Goal: Task Accomplishment & Management: Manage account settings

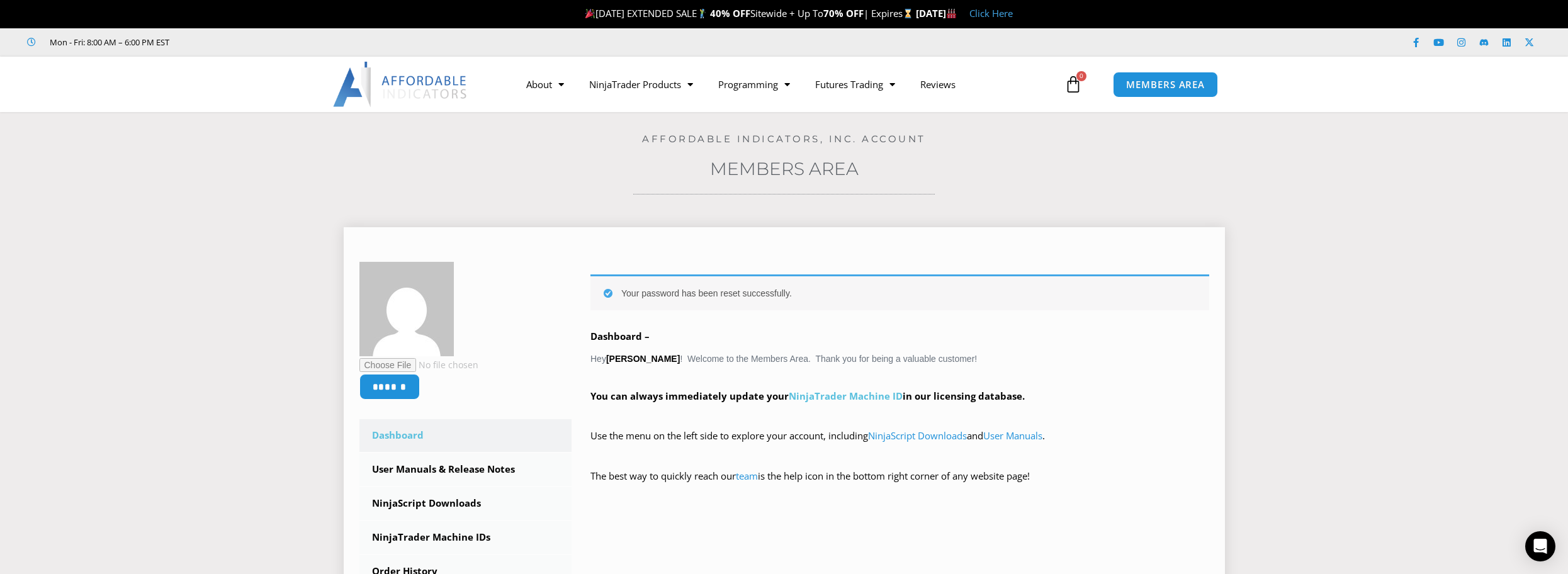
click at [859, 395] on link "NinjaTrader Machine ID" at bounding box center [846, 395] width 114 height 12
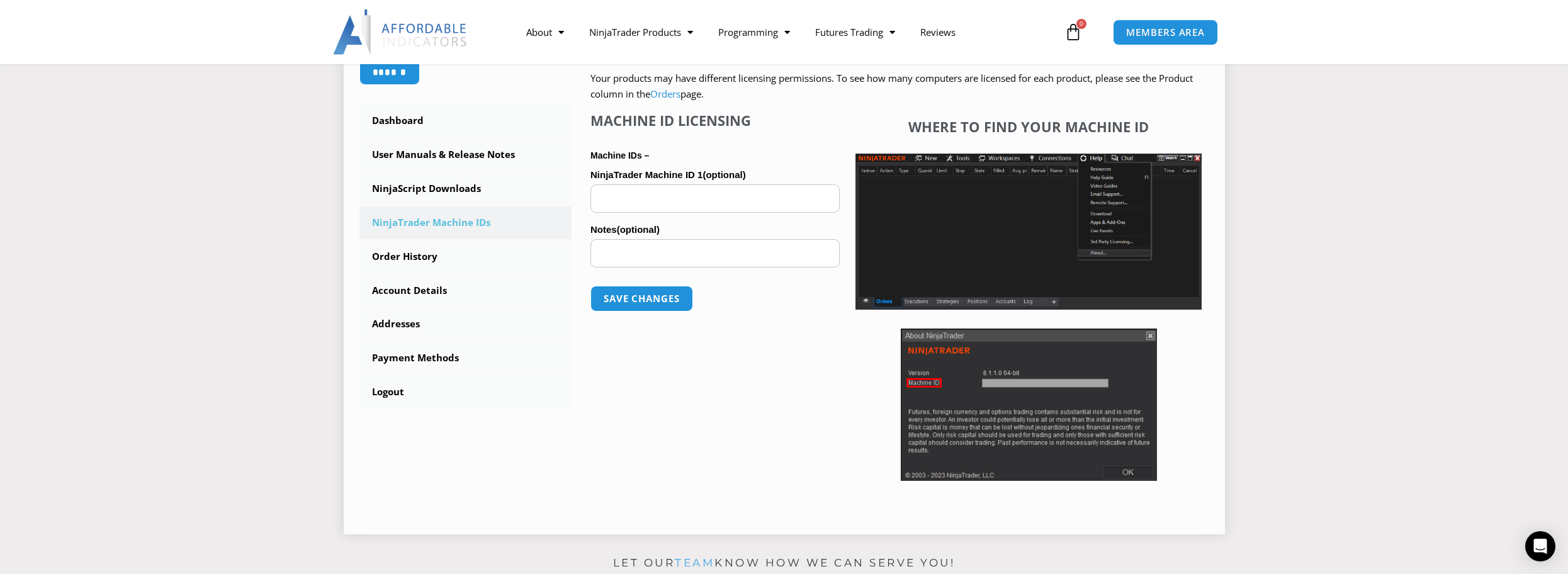
scroll to position [251, 0]
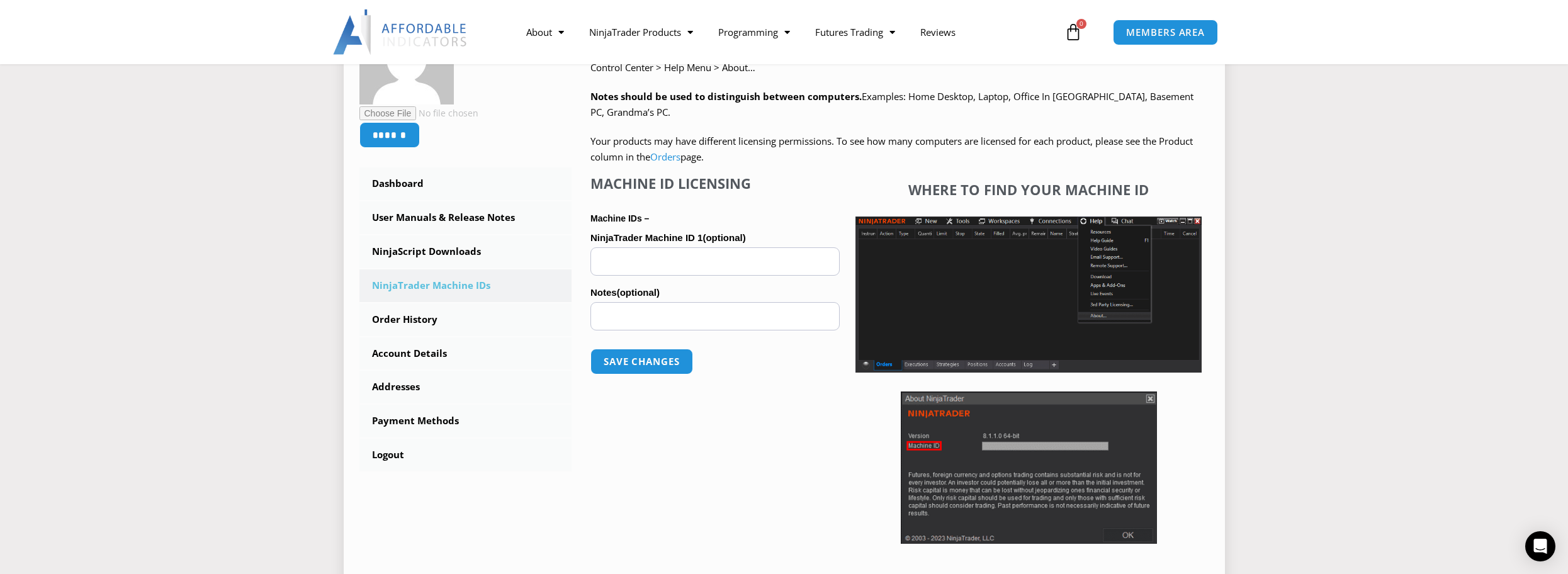
click at [668, 259] on input "NinjaTrader Machine ID 1 (optional)" at bounding box center [714, 261] width 249 height 28
paste input "**********"
type input "**********"
click at [649, 360] on button "Save changes" at bounding box center [641, 361] width 108 height 27
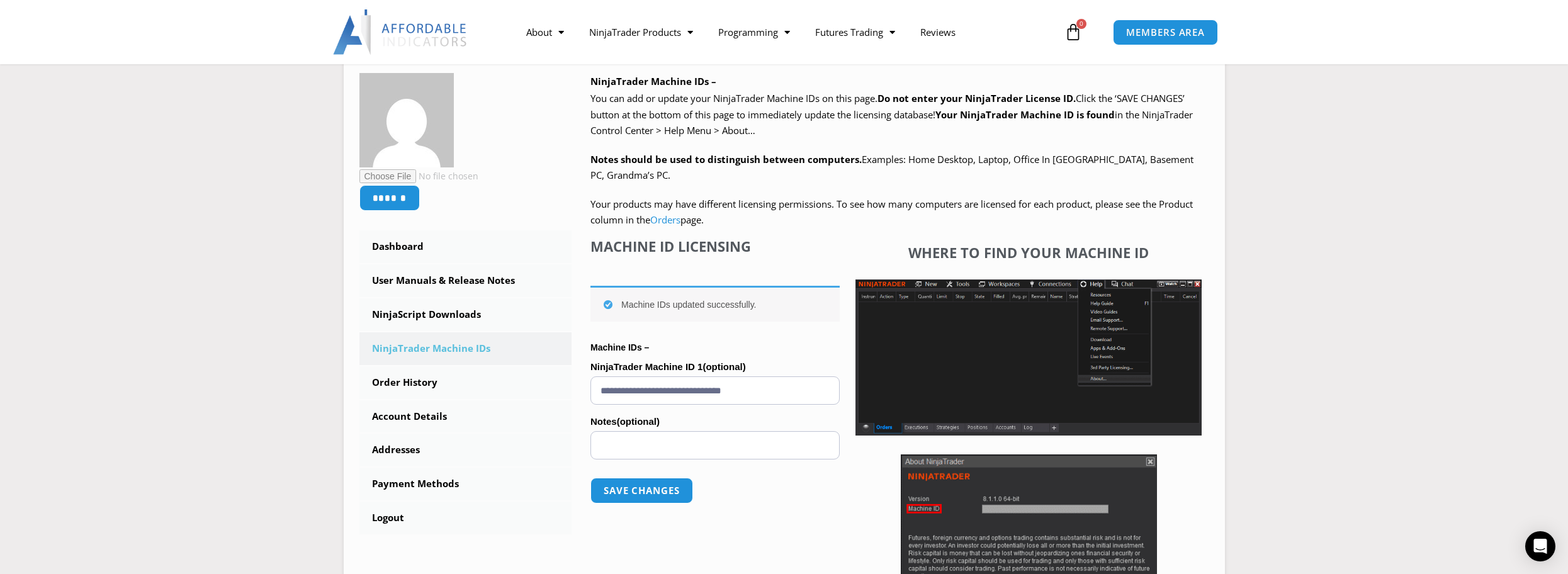
scroll to position [251, 0]
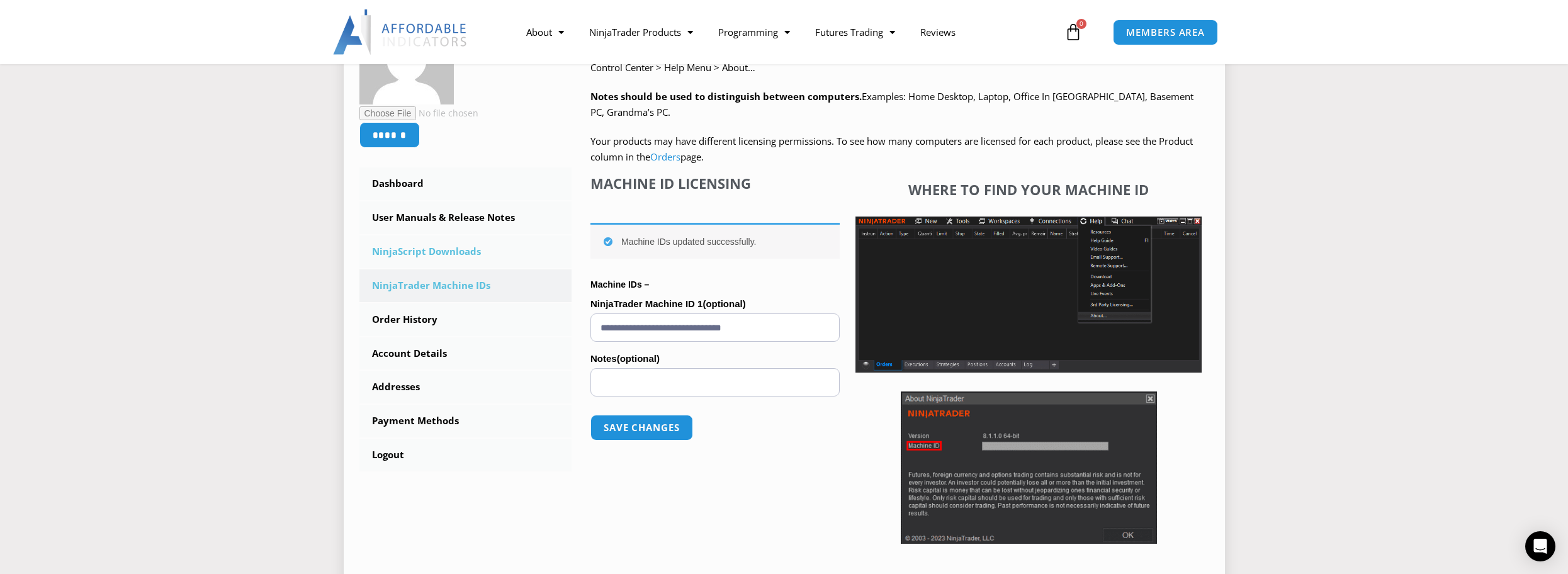
click at [437, 251] on link "NinjaScript Downloads" at bounding box center [465, 251] width 213 height 33
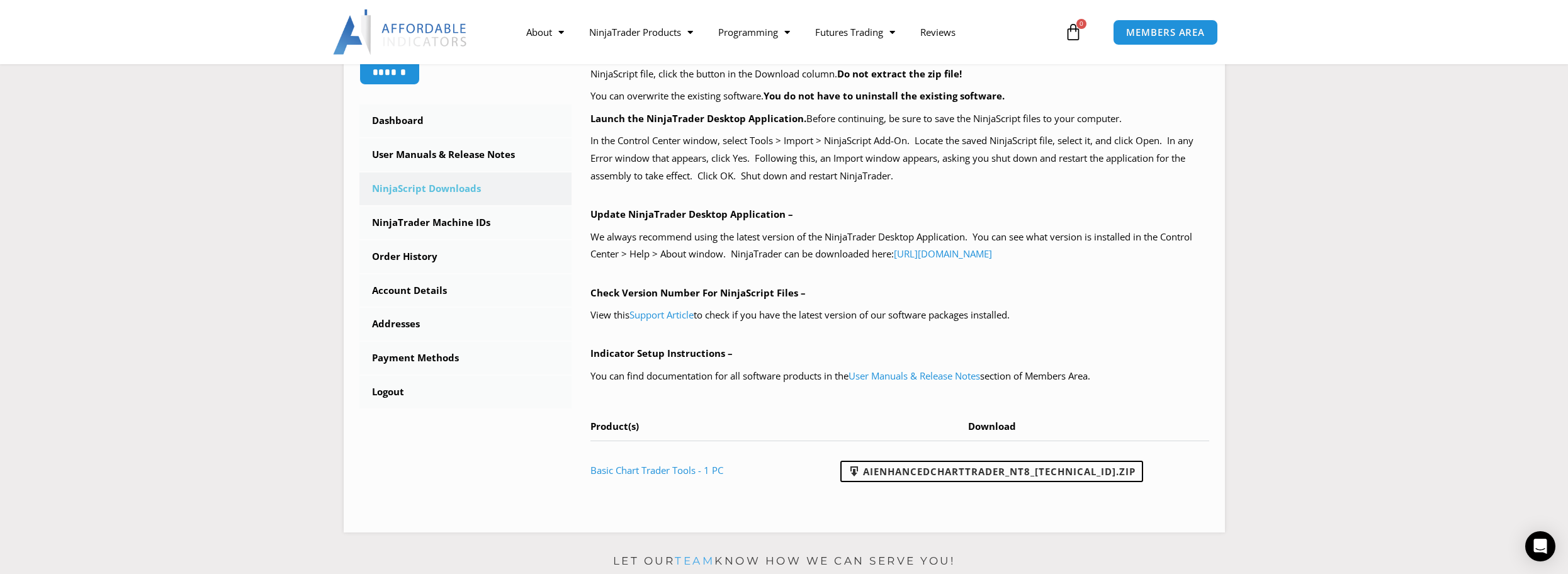
scroll to position [378, 0]
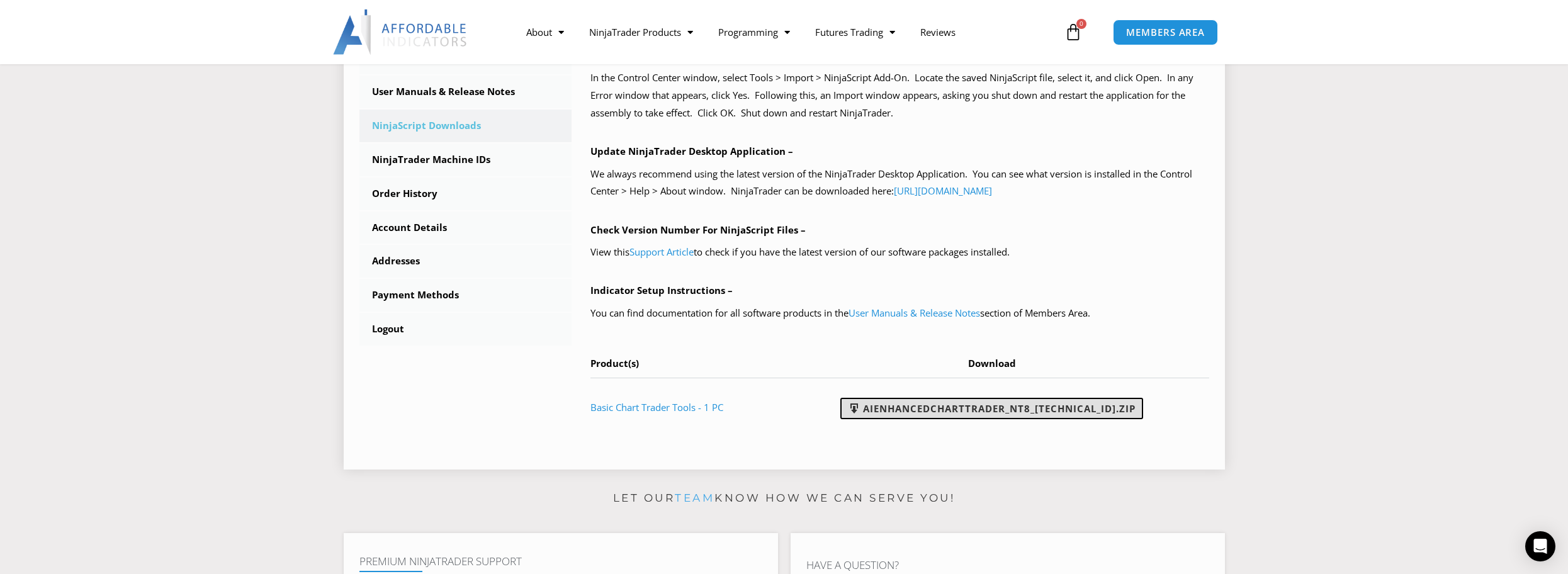
click at [957, 412] on link "AIEnhancedChartTrader_NT8_25.1.31.1.zip" at bounding box center [992, 408] width 302 height 21
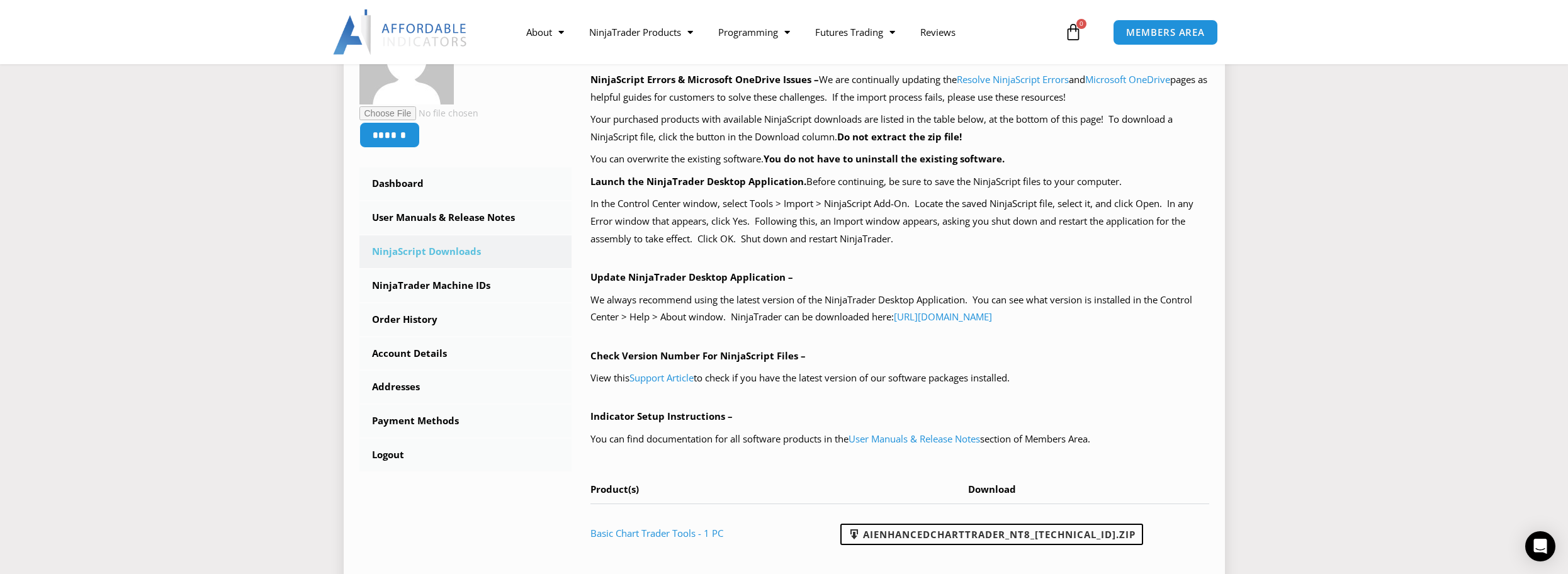
scroll to position [189, 0]
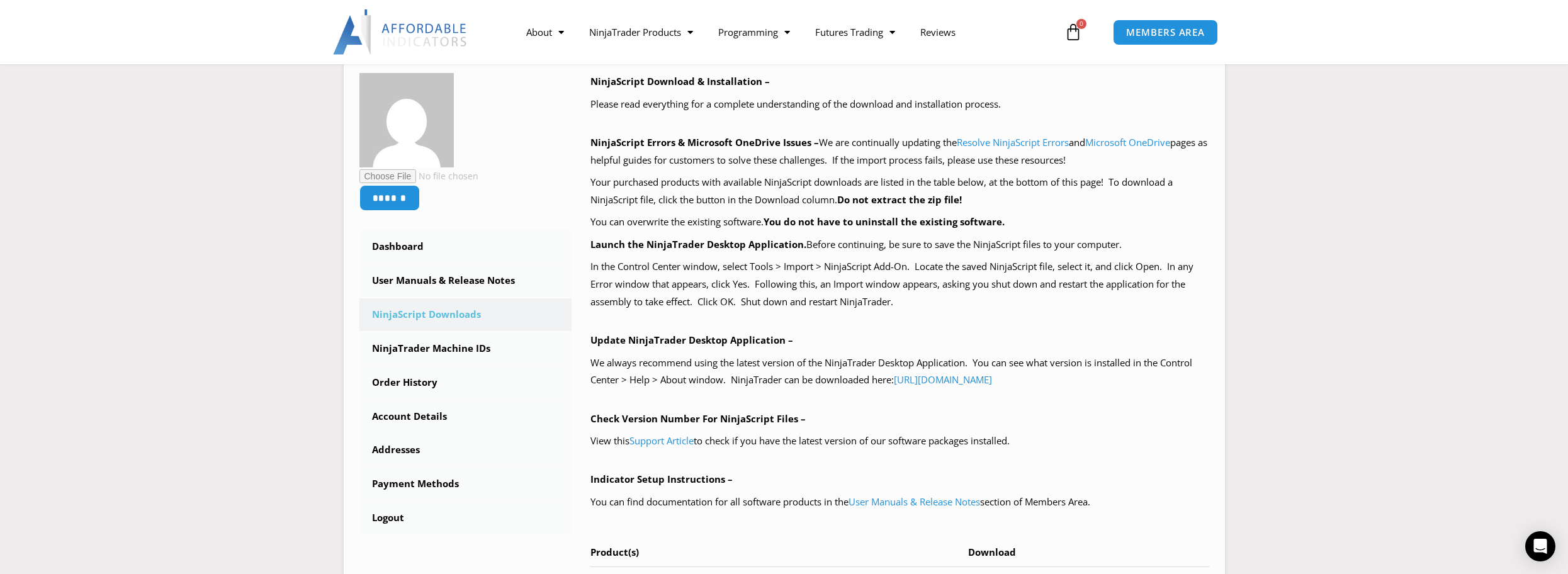
click at [288, 518] on section "****** Dashboard Subscriptions User Manuals & Release Notes NinjaScript Downloa…" at bounding box center [783, 343] width 1505 height 648
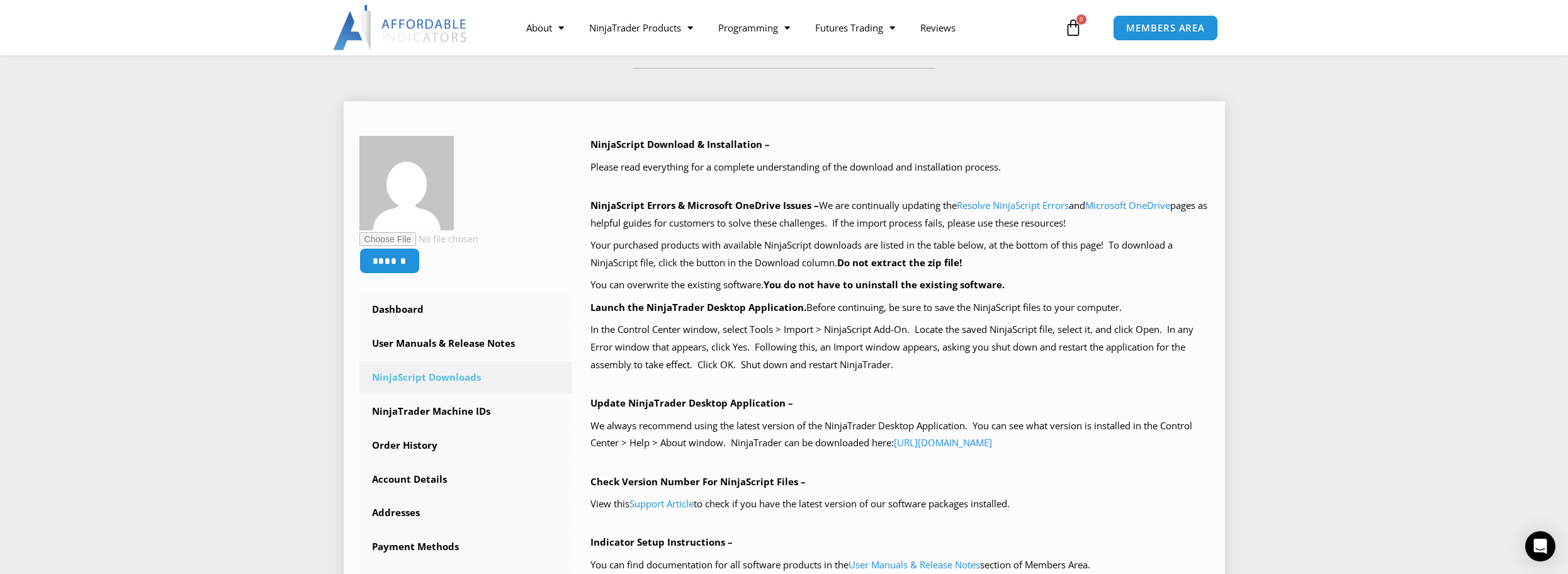
scroll to position [0, 0]
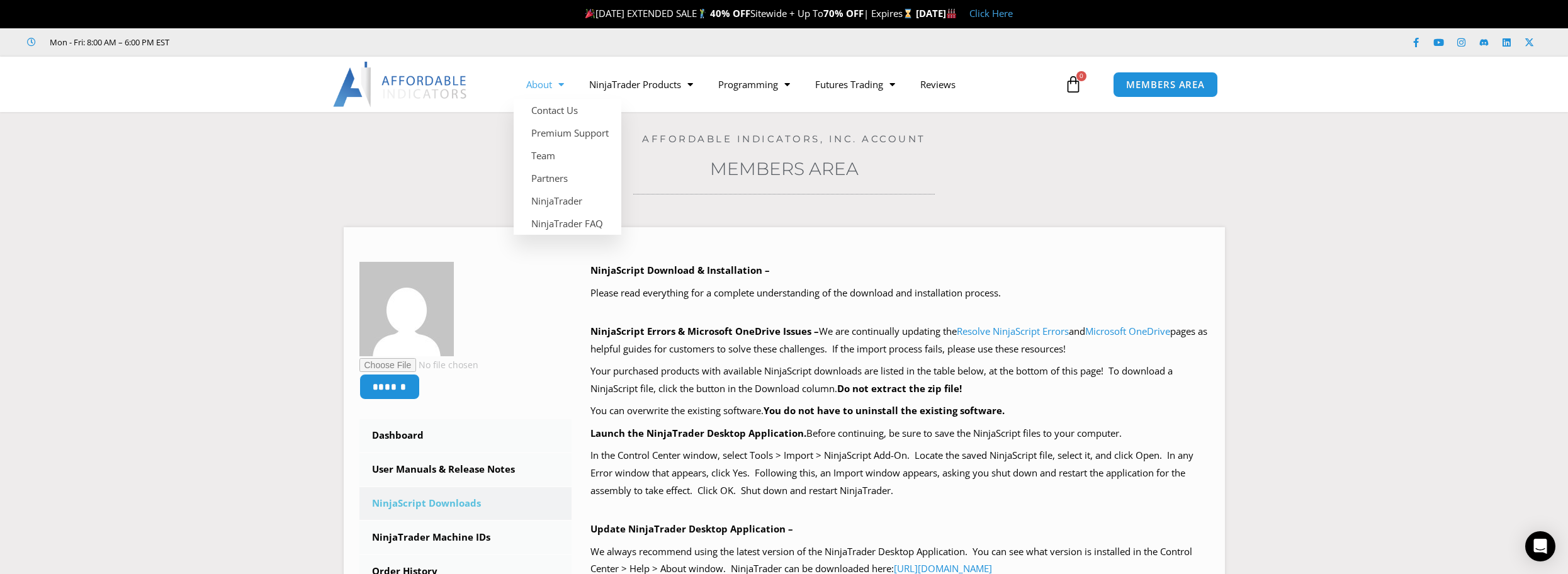
click at [534, 86] on link "About" at bounding box center [545, 84] width 63 height 29
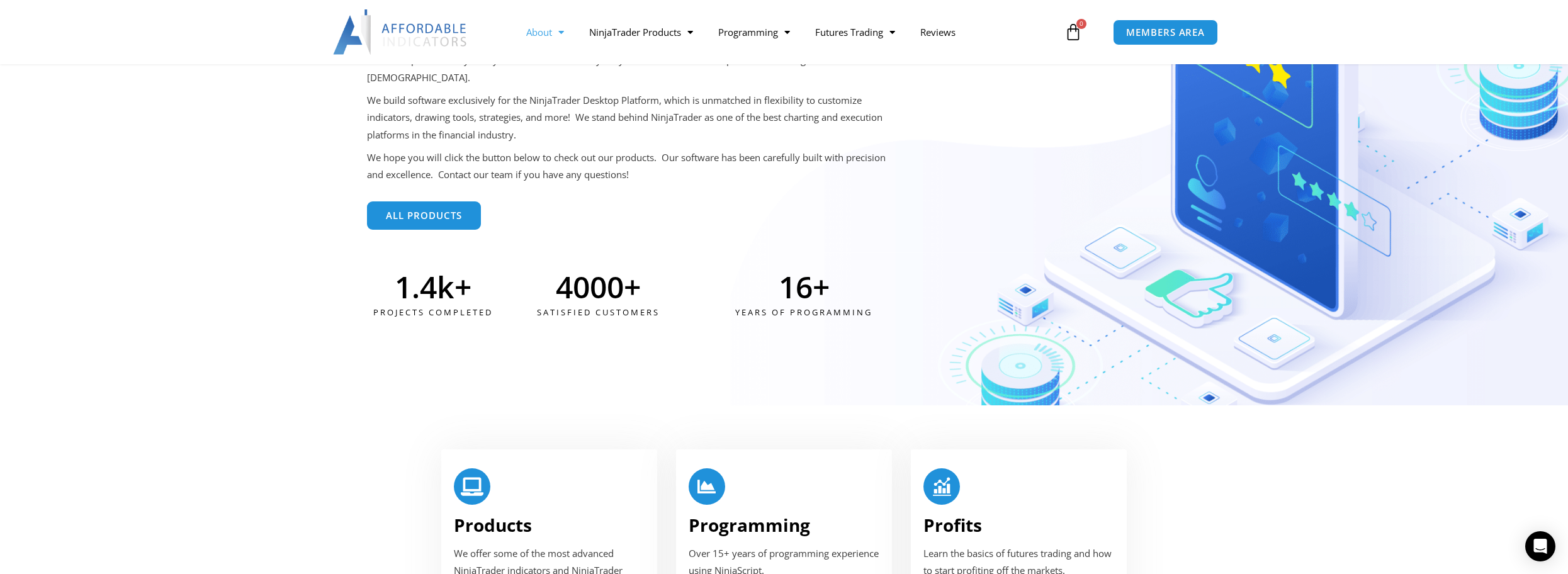
scroll to position [251, 0]
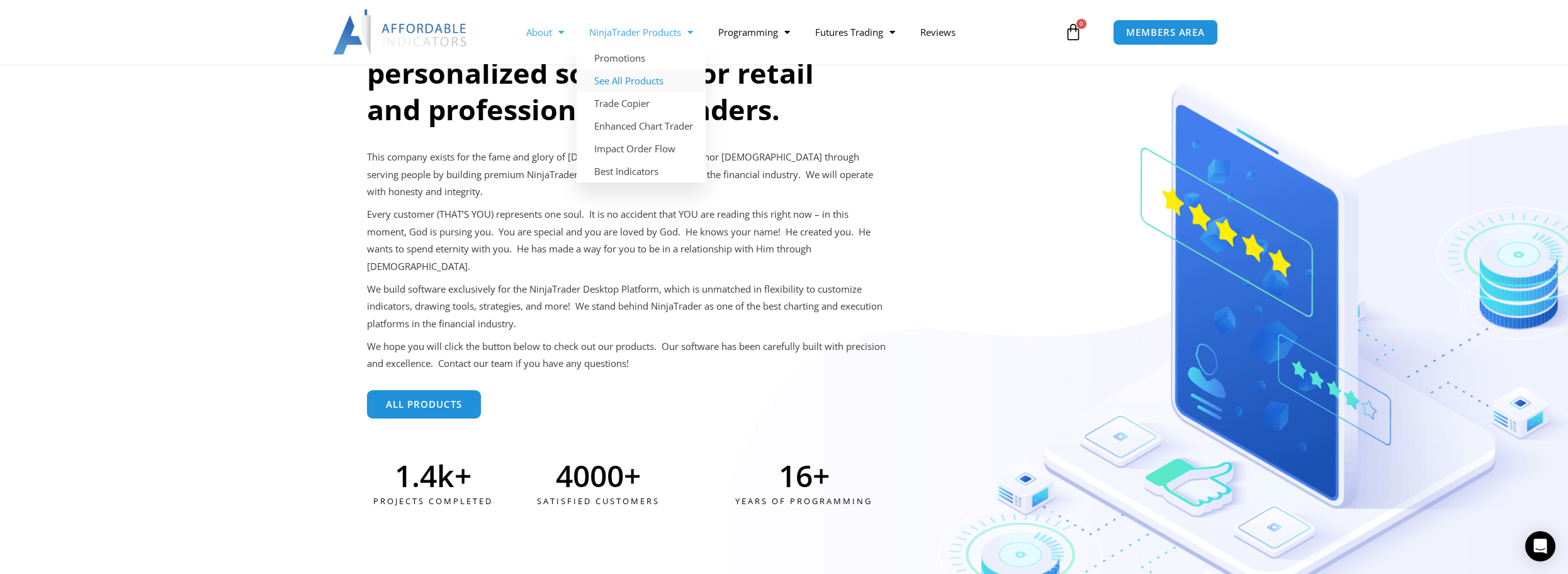
click at [654, 80] on link "See All Products" at bounding box center [641, 80] width 129 height 23
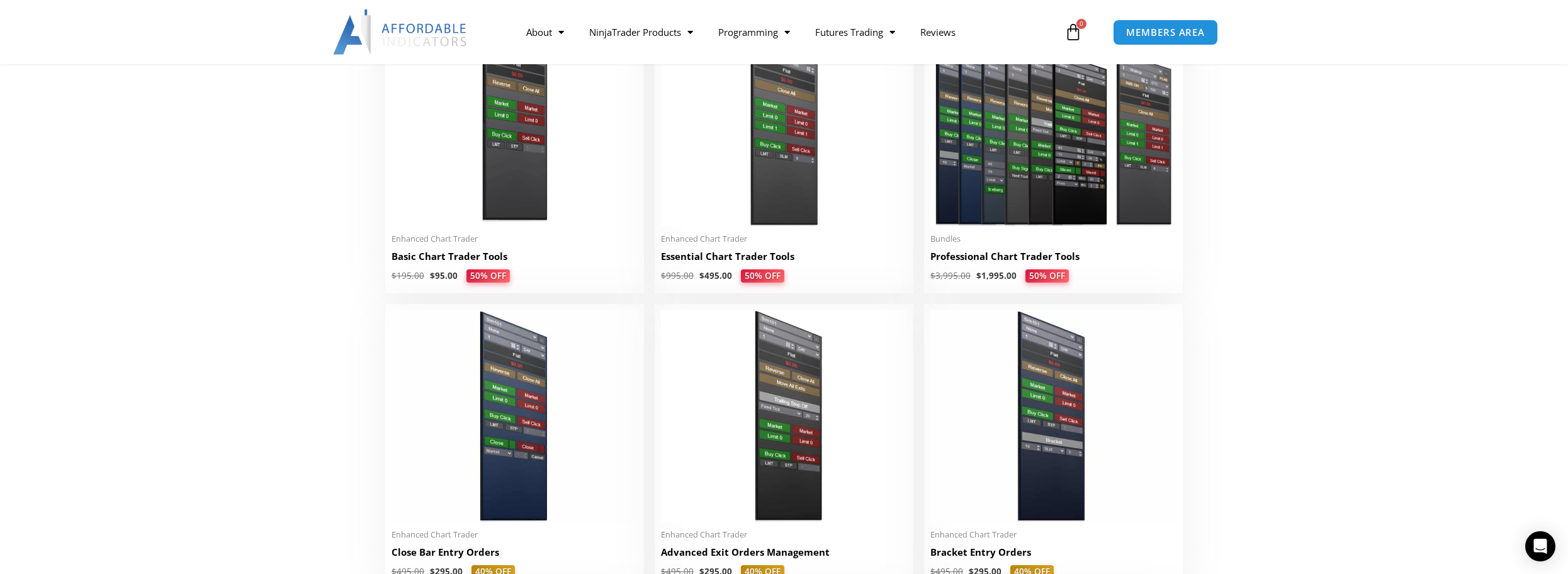
scroll to position [566, 0]
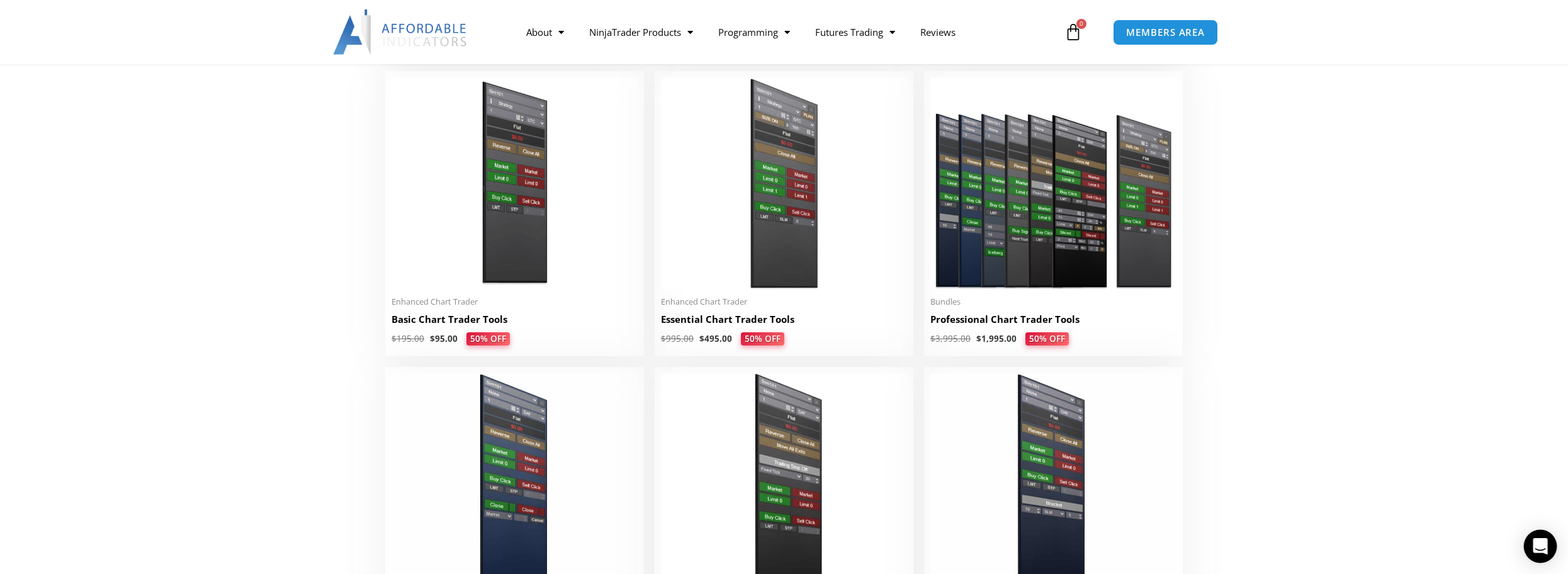
click at [1552, 544] on div "Open Intercom Messenger" at bounding box center [1540, 546] width 34 height 34
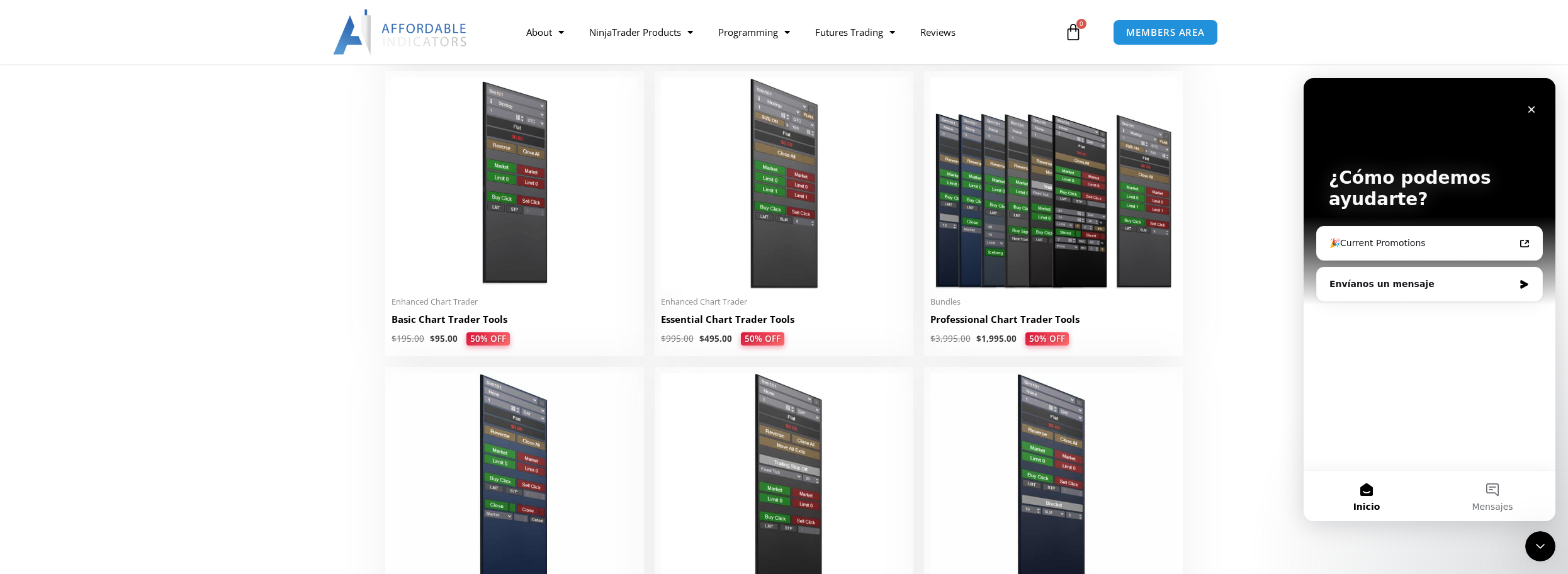
scroll to position [0, 0]
click at [1497, 502] on span "Mensajes" at bounding box center [1492, 506] width 41 height 9
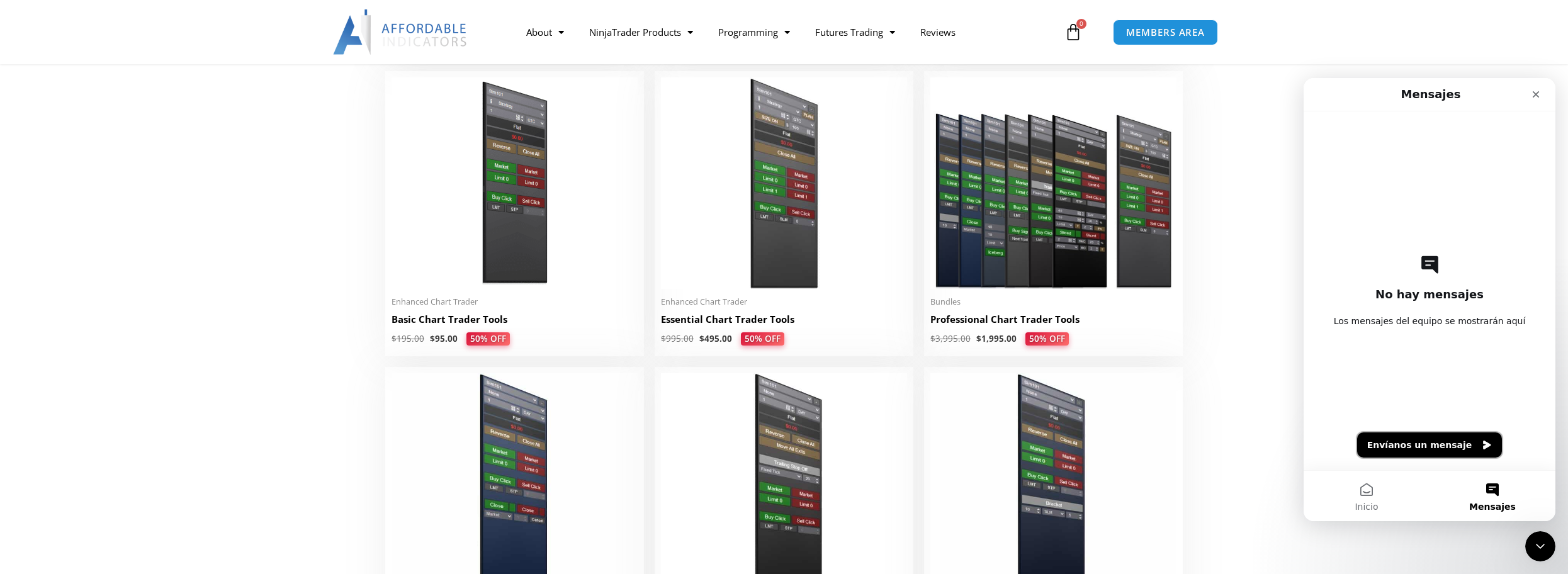
click at [1442, 443] on button "Envíanos un mensaje" at bounding box center [1429, 444] width 145 height 25
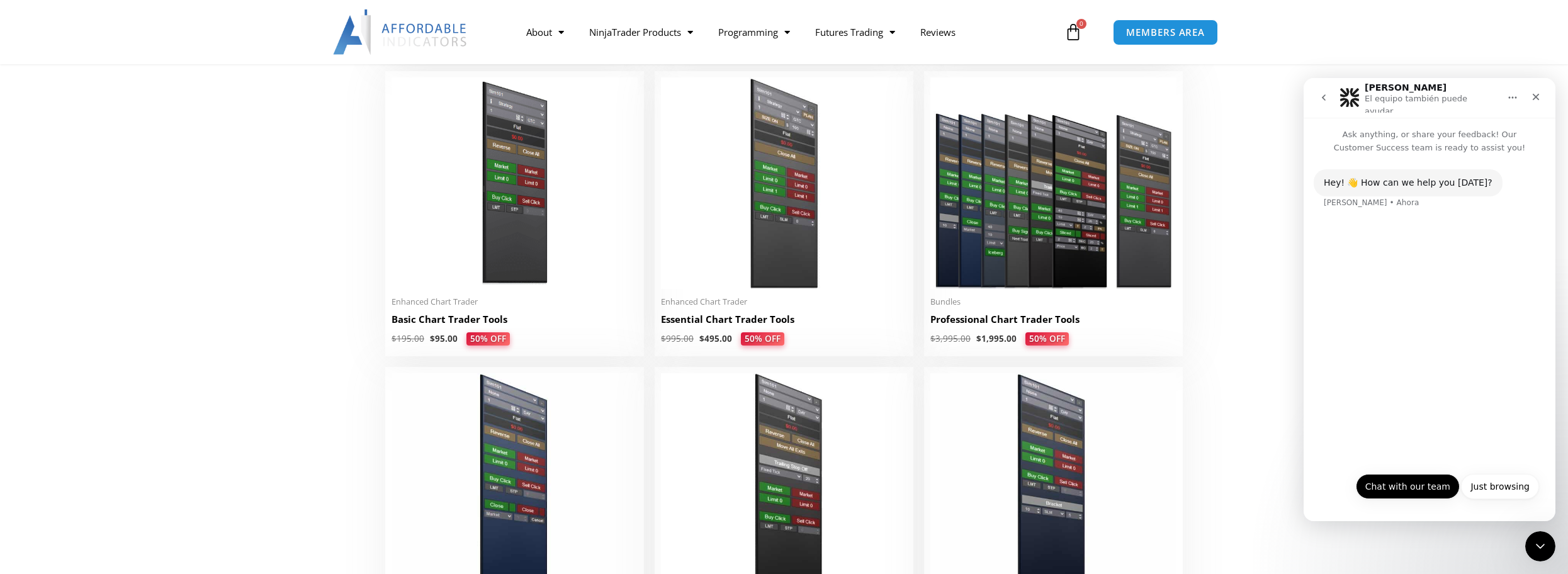
click at [1395, 493] on button "Chat with our team" at bounding box center [1408, 486] width 104 height 25
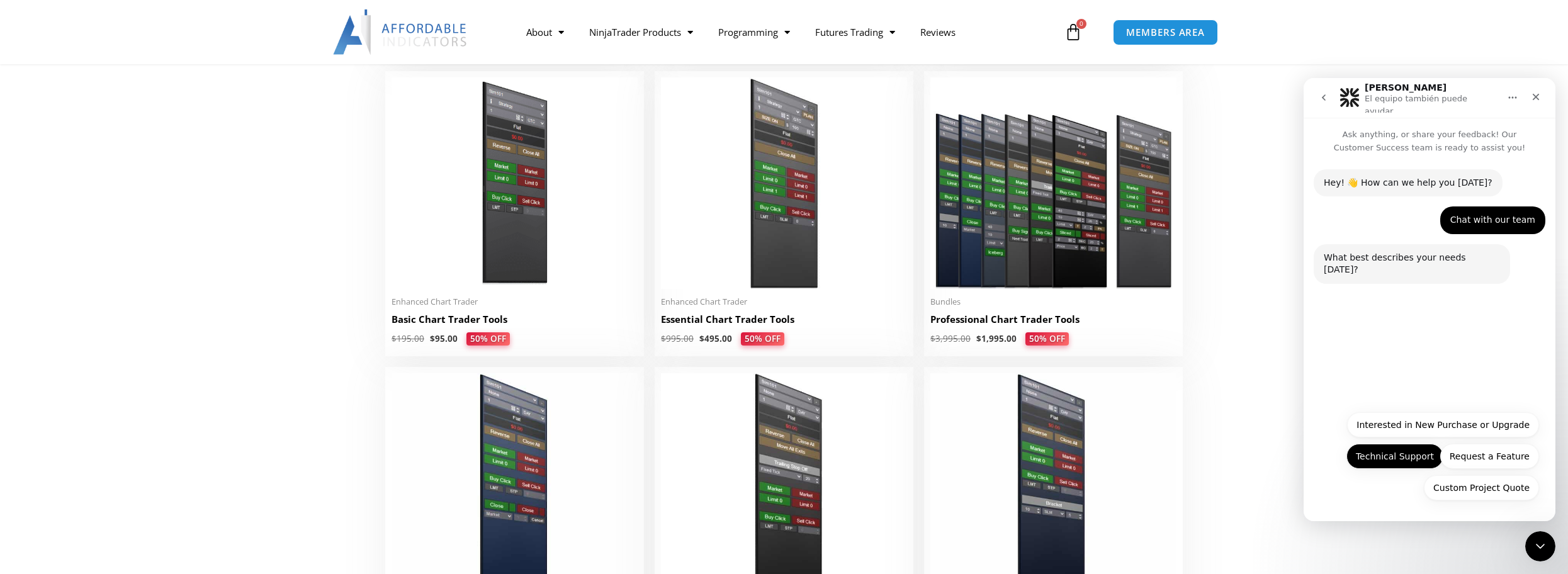
click at [1414, 456] on button "Technical Support" at bounding box center [1395, 456] width 97 height 25
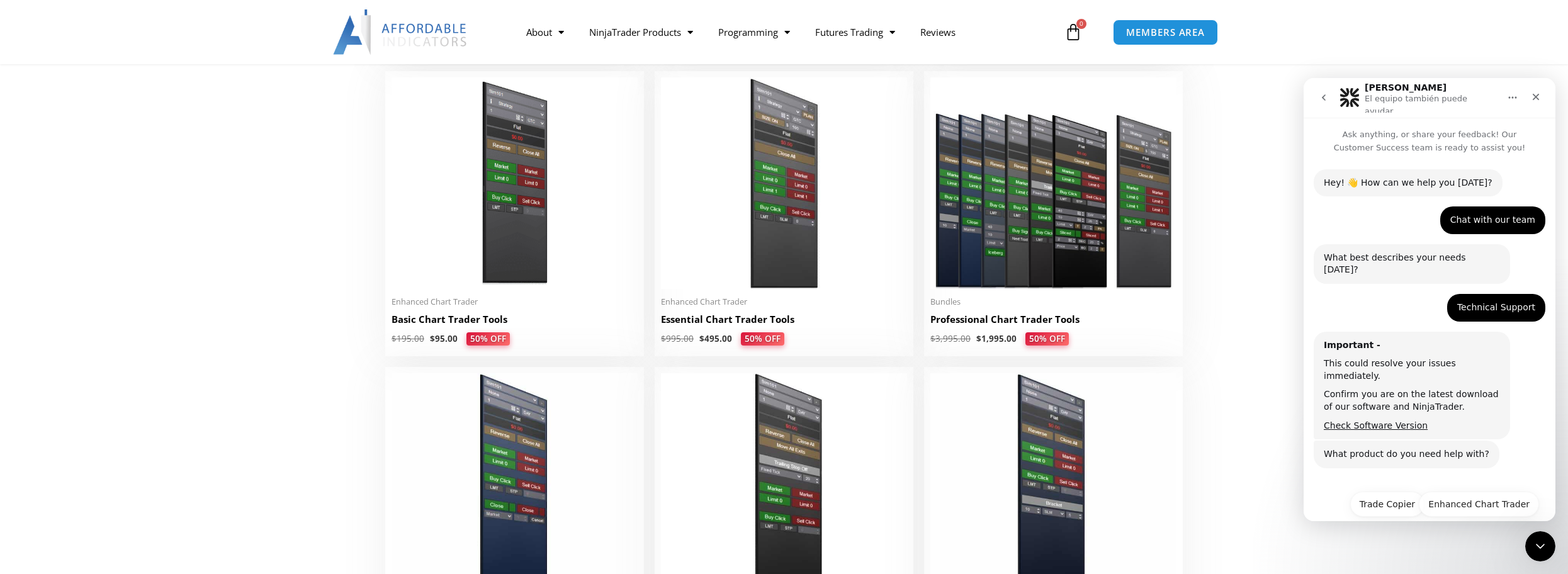
scroll to position [17, 0]
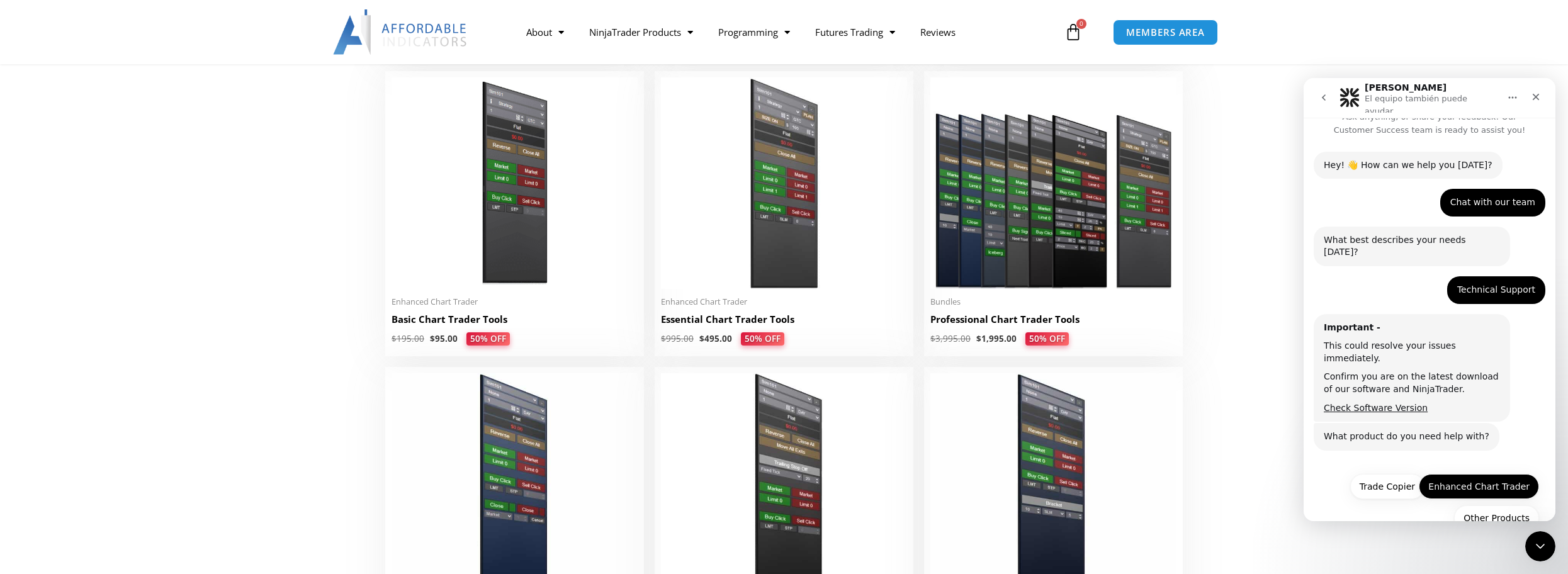
click at [1460, 474] on button "Enhanced Chart Trader" at bounding box center [1478, 486] width 120 height 25
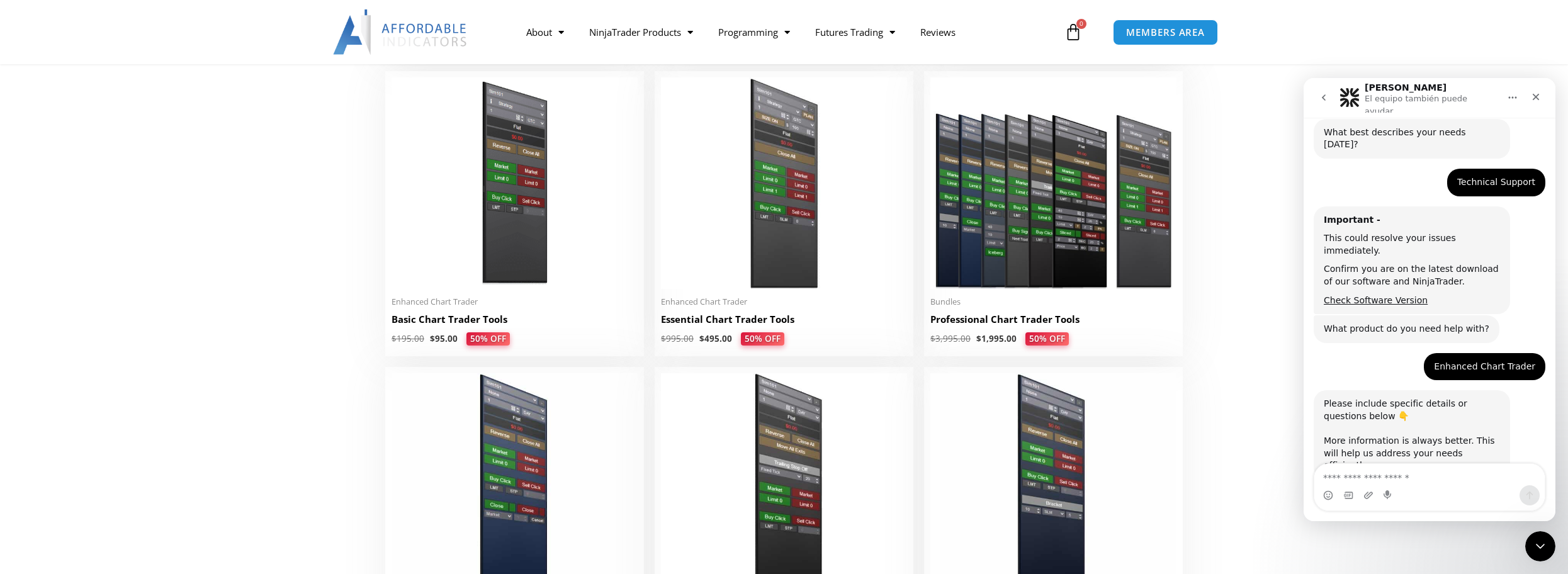
scroll to position [181, 0]
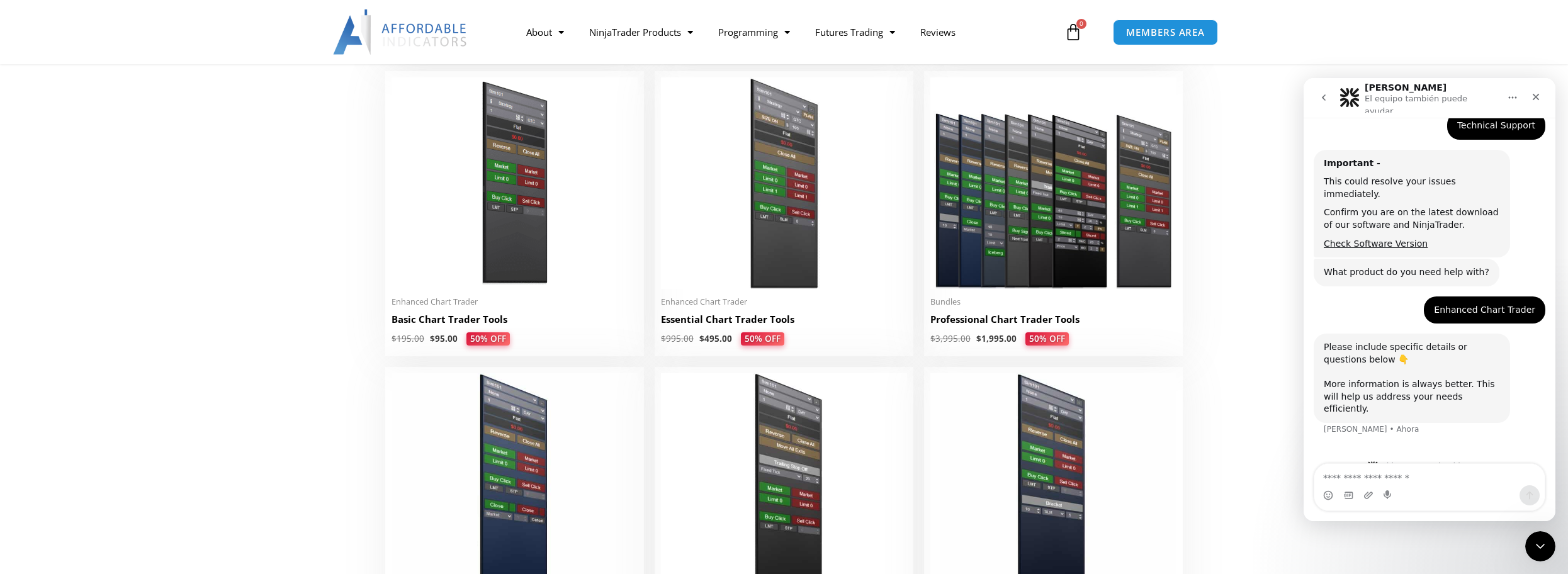
click at [1376, 477] on textarea "Escribe un mensaje..." at bounding box center [1429, 474] width 230 height 21
type textarea "*"
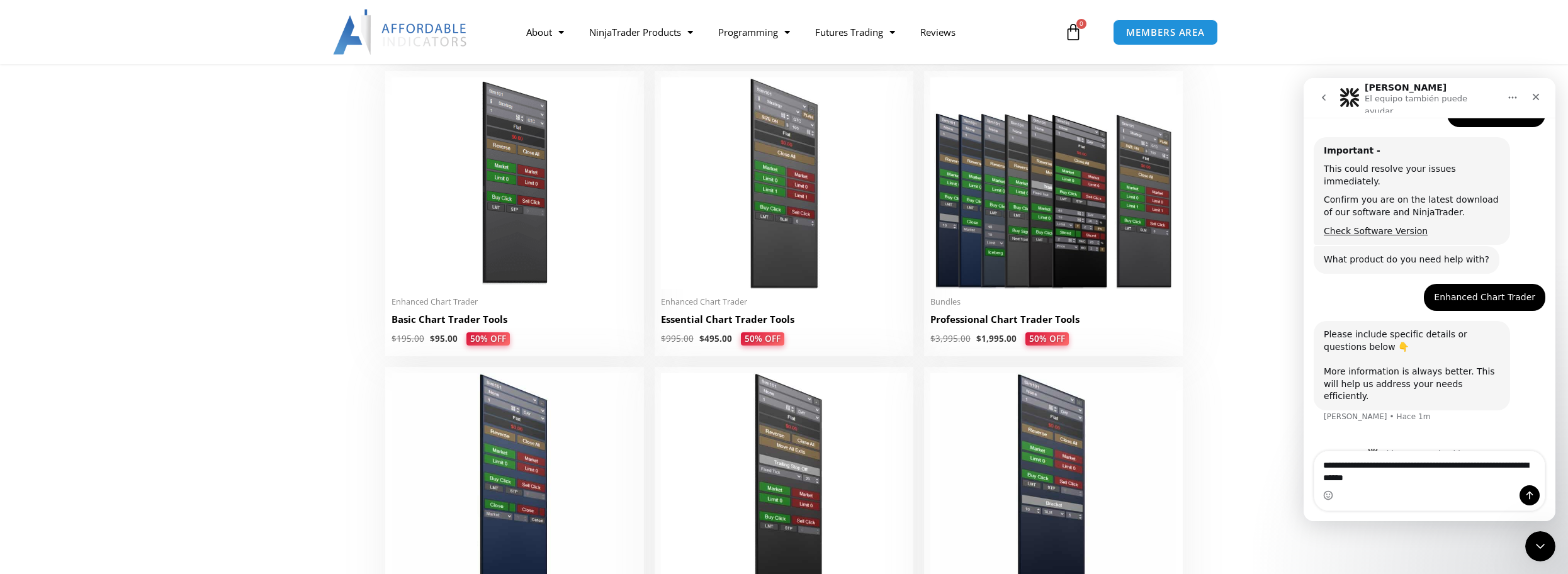
type textarea "**********"
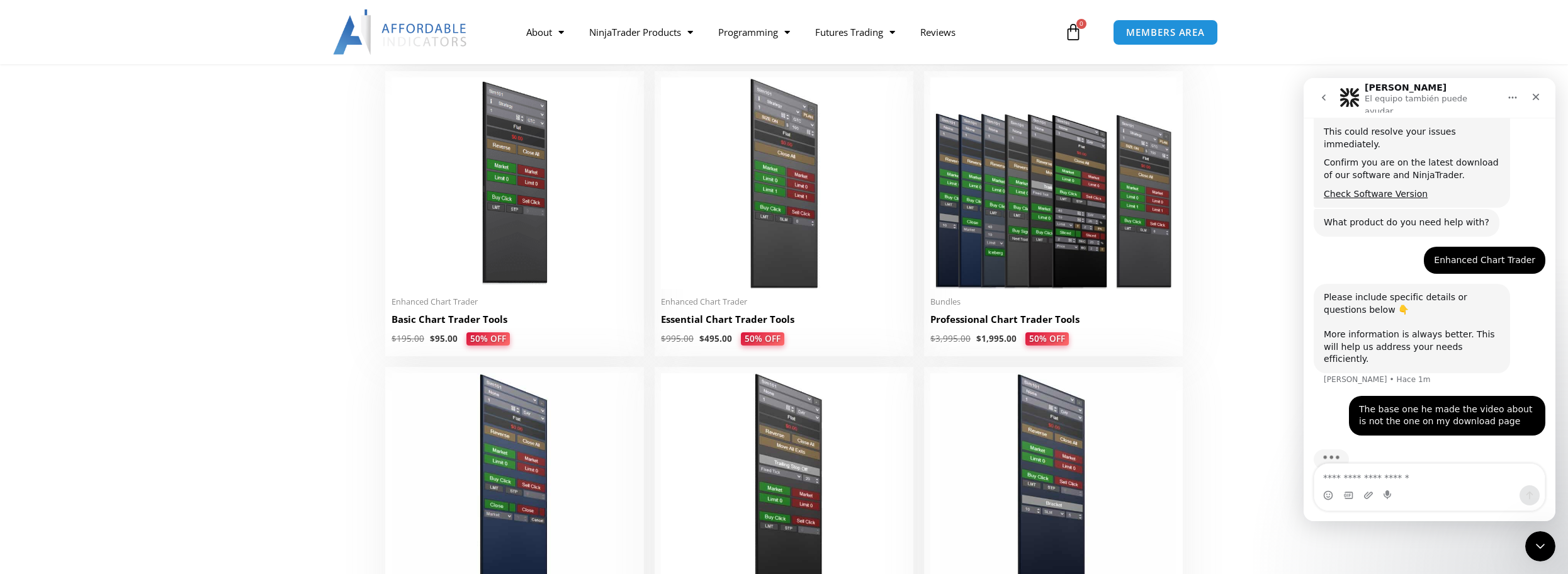
scroll to position [216, 0]
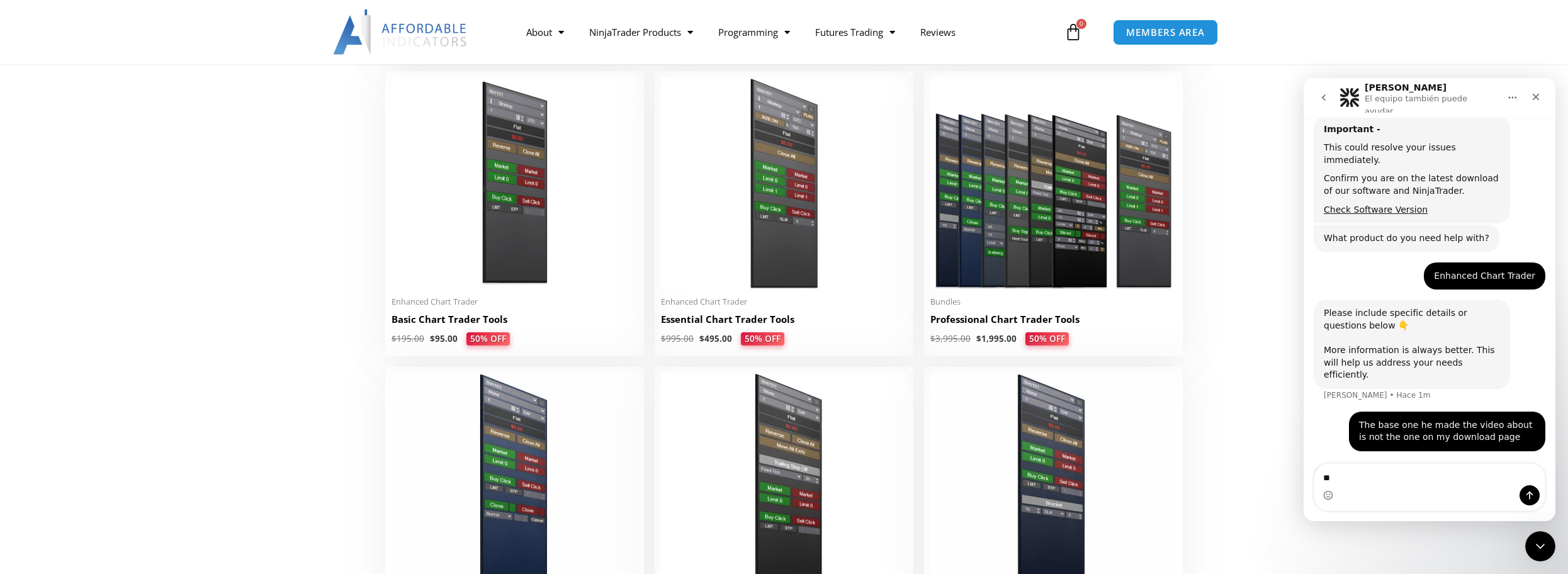
type textarea "*"
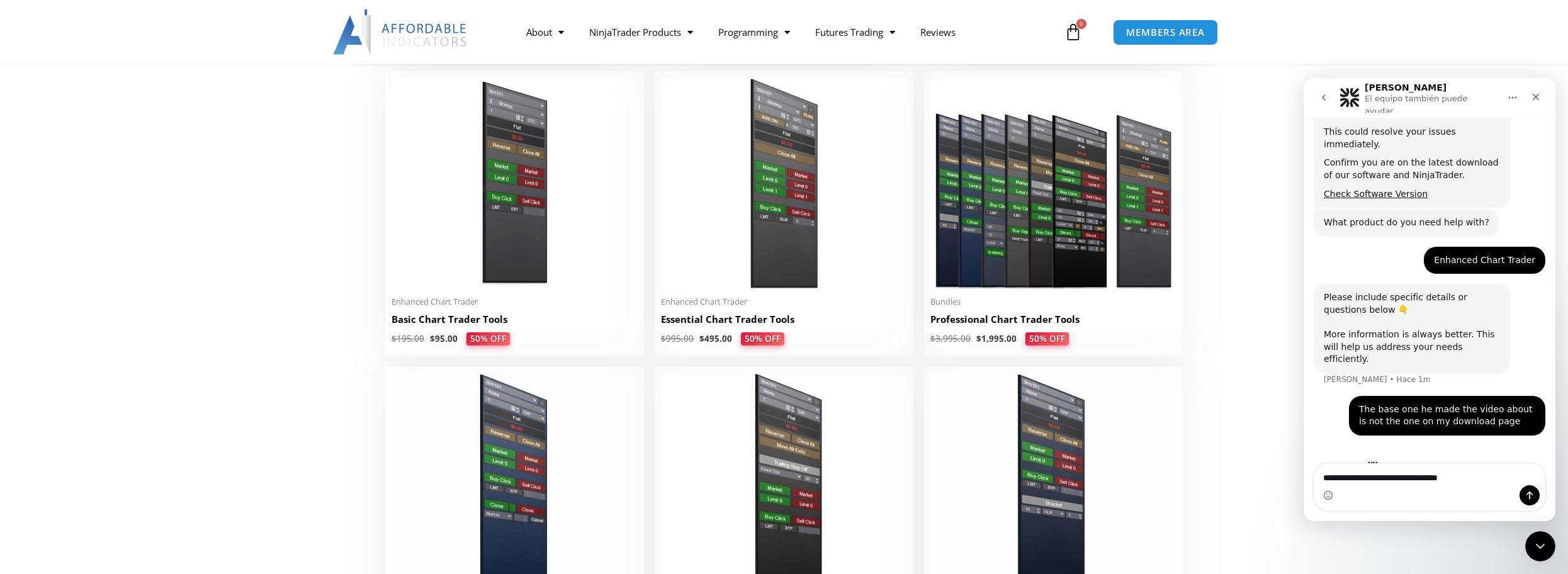
type textarea "**********"
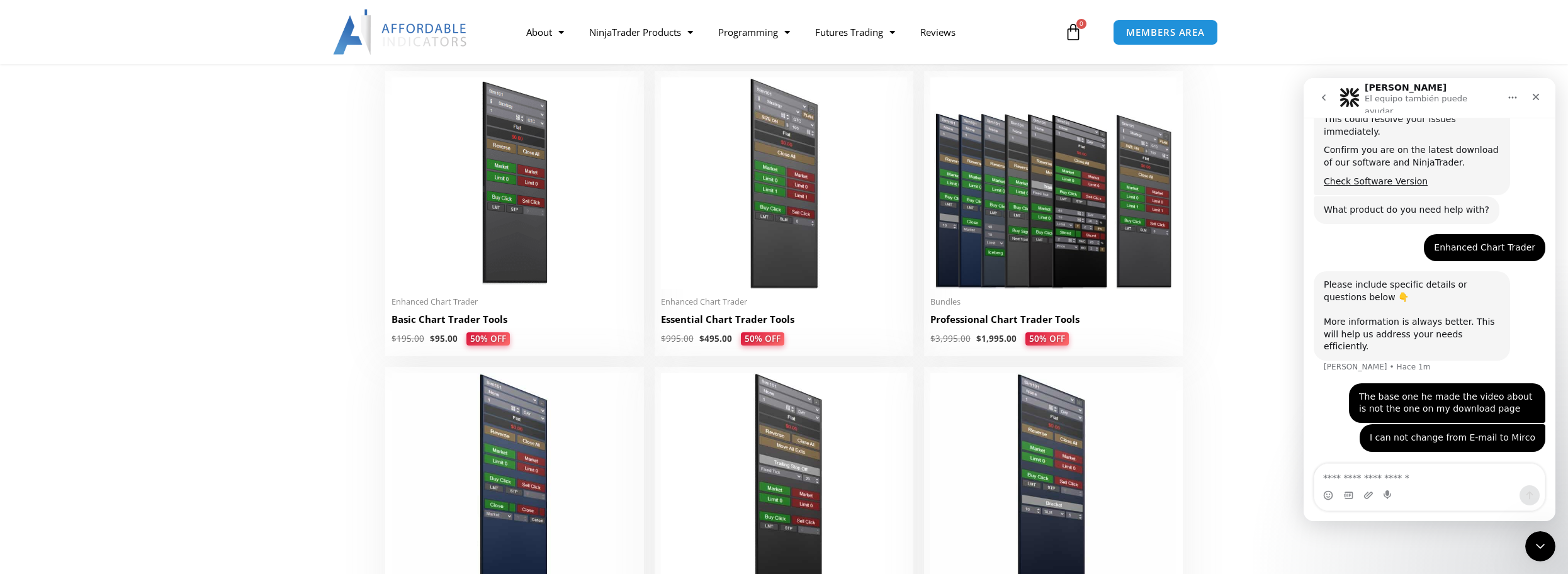
scroll to position [2, 0]
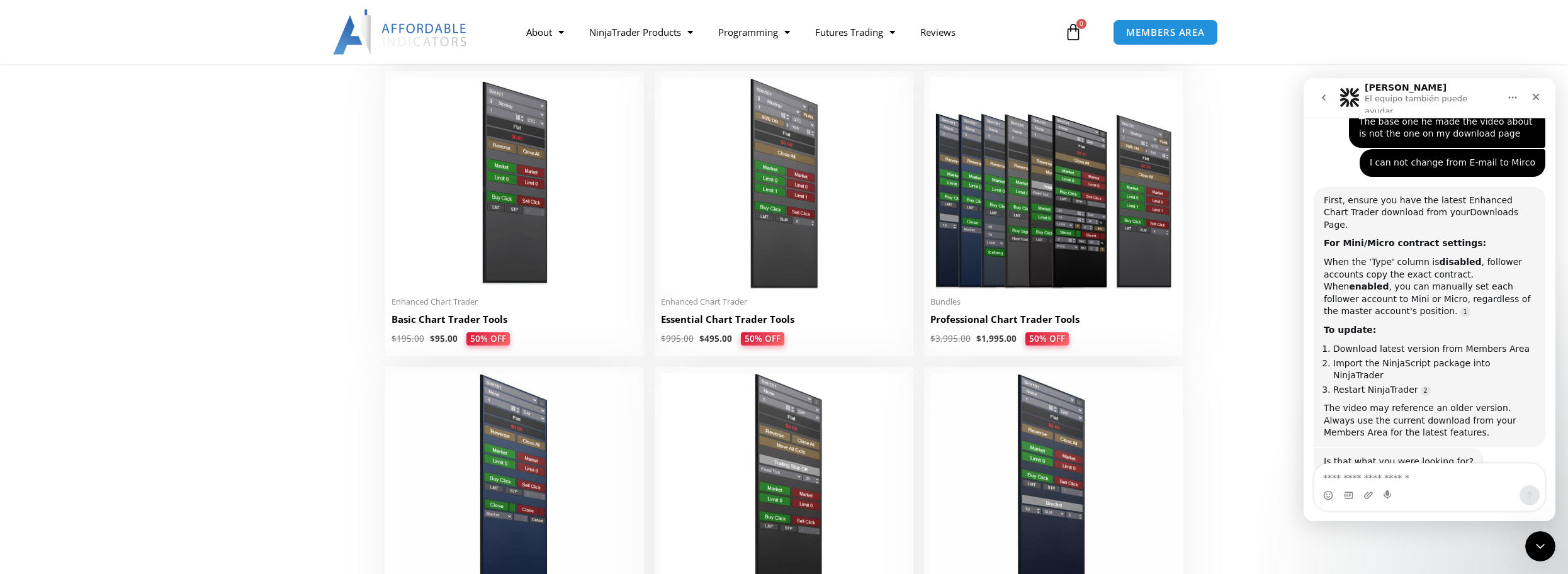
click at [1463, 207] on link "Downloads Page" at bounding box center [1421, 218] width 195 height 23
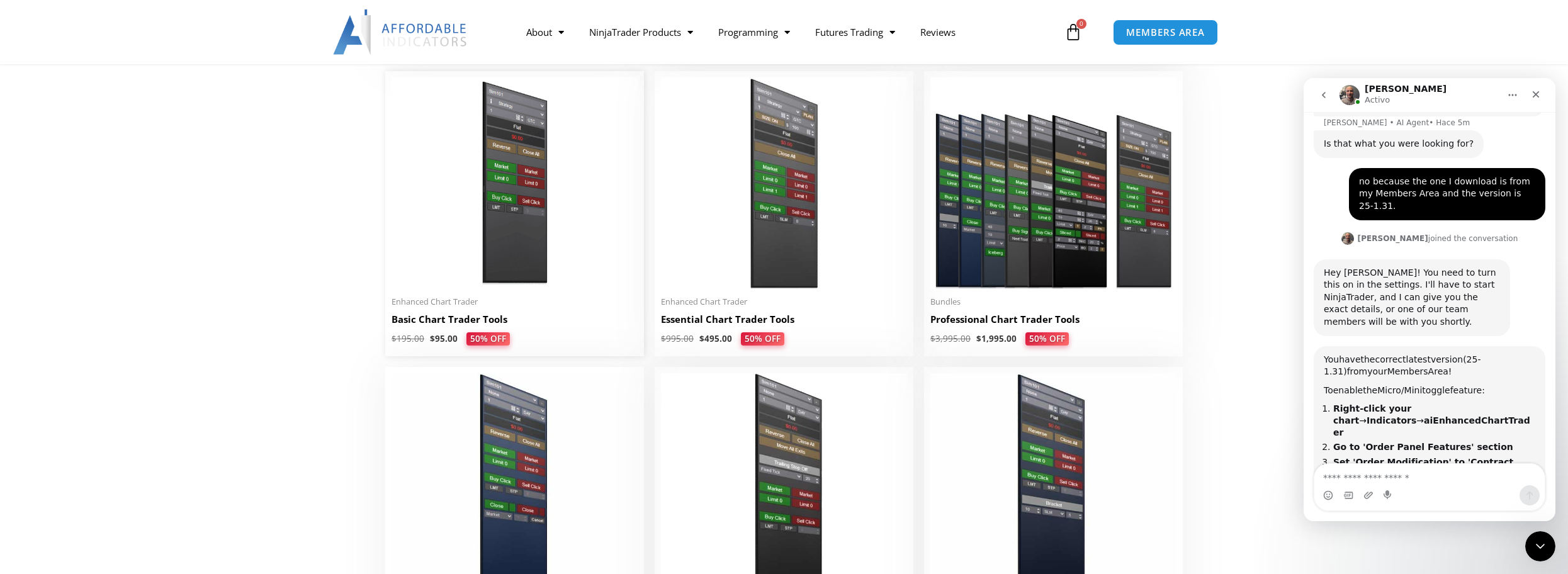
scroll to position [903, 0]
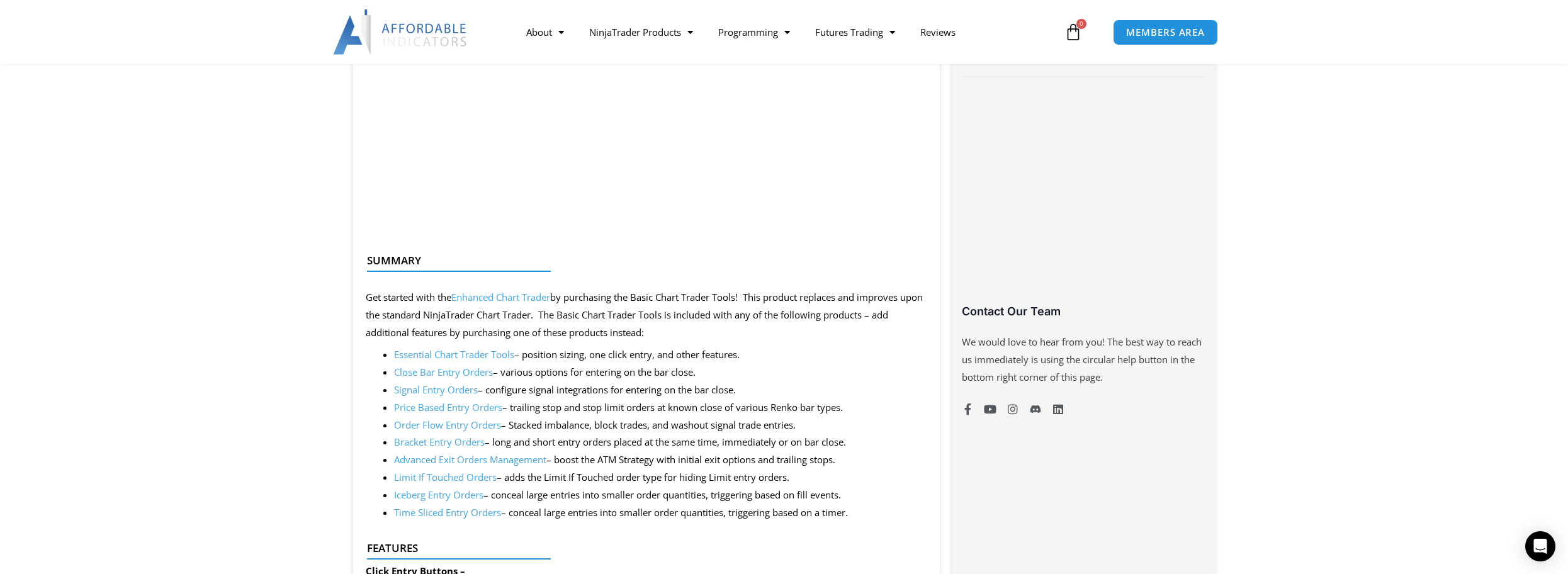
scroll to position [566, 0]
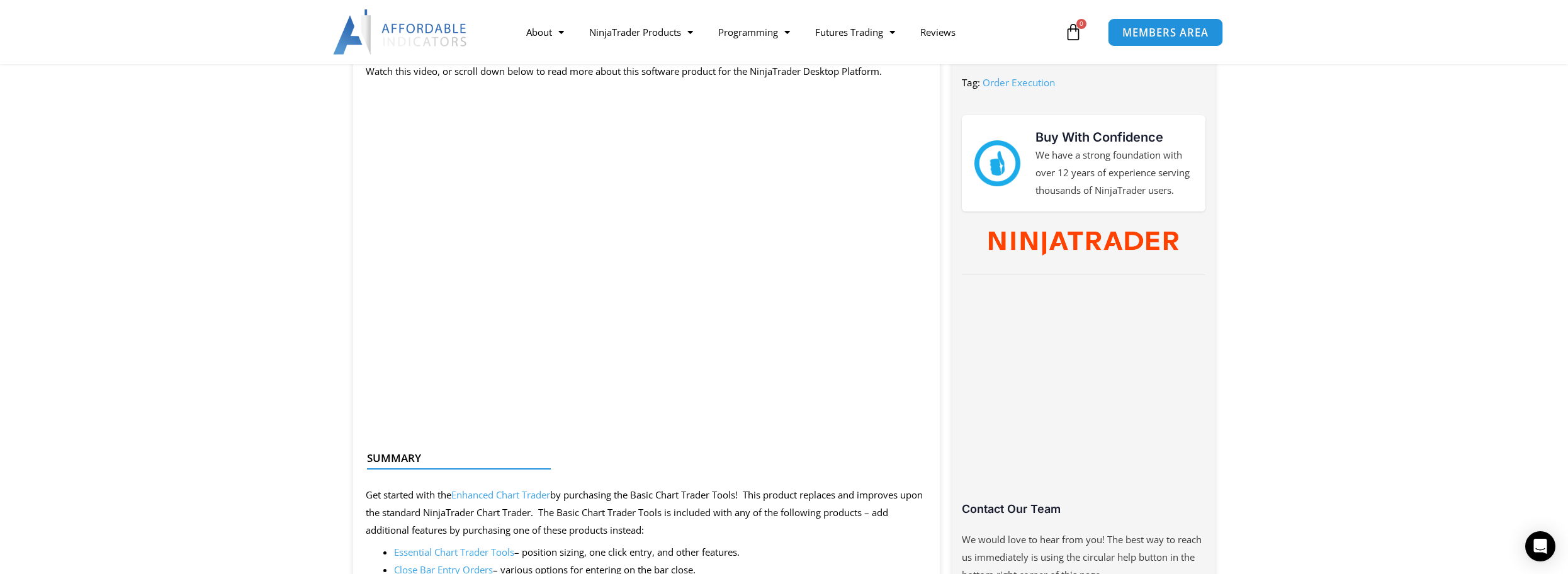
click at [1183, 32] on span "MEMBERS AREA" at bounding box center [1165, 32] width 86 height 11
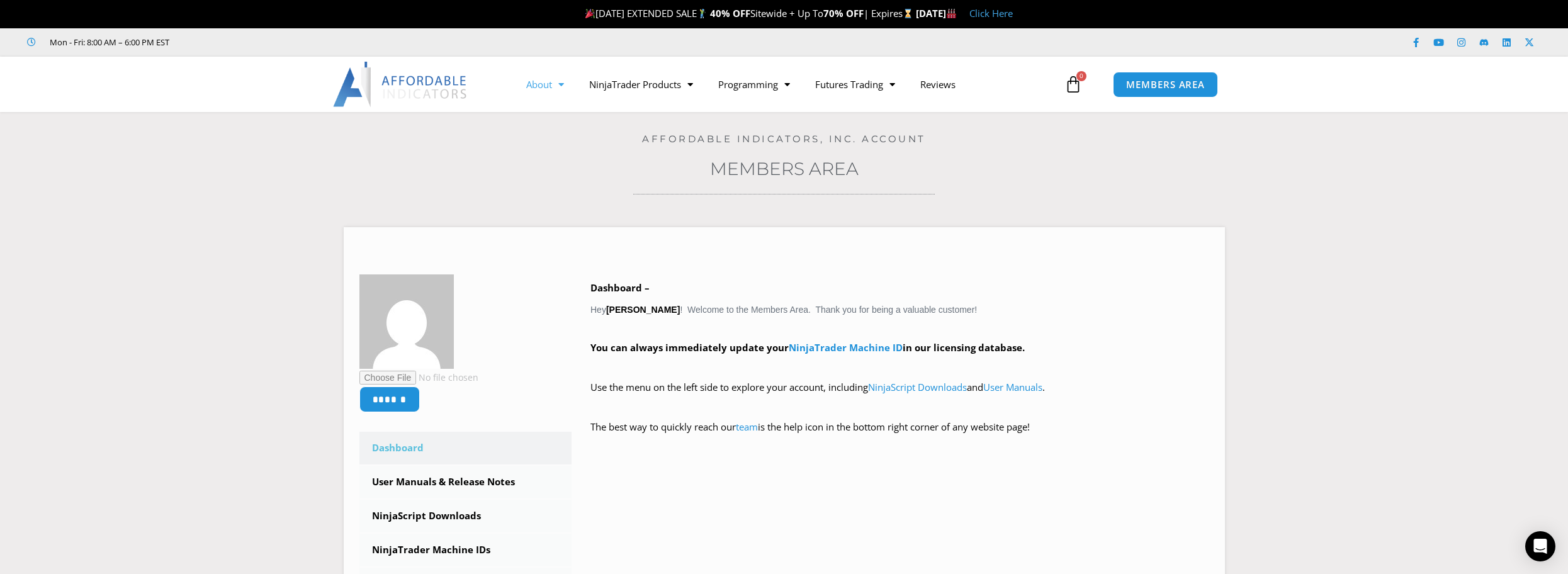
click at [529, 93] on link "About" at bounding box center [545, 84] width 63 height 29
click at [652, 87] on link "NinjaTrader Products" at bounding box center [641, 84] width 129 height 29
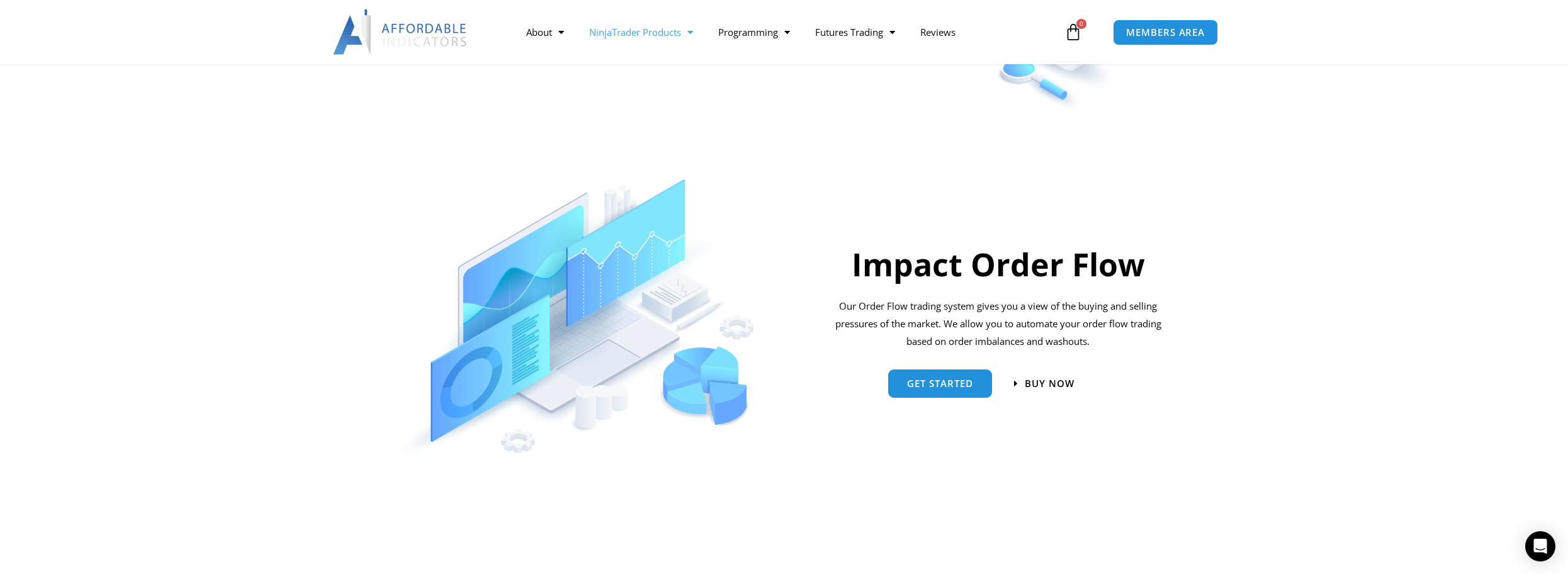
scroll to position [503, 0]
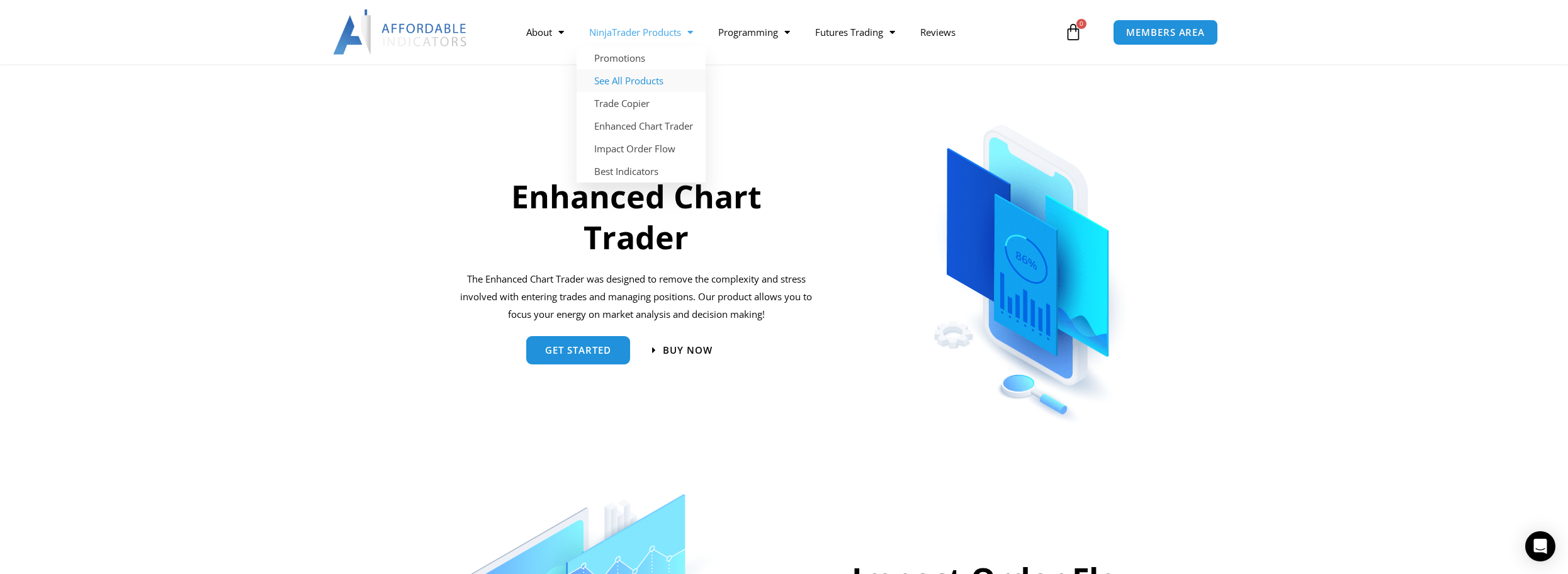
click at [630, 77] on link "See All Products" at bounding box center [641, 80] width 129 height 23
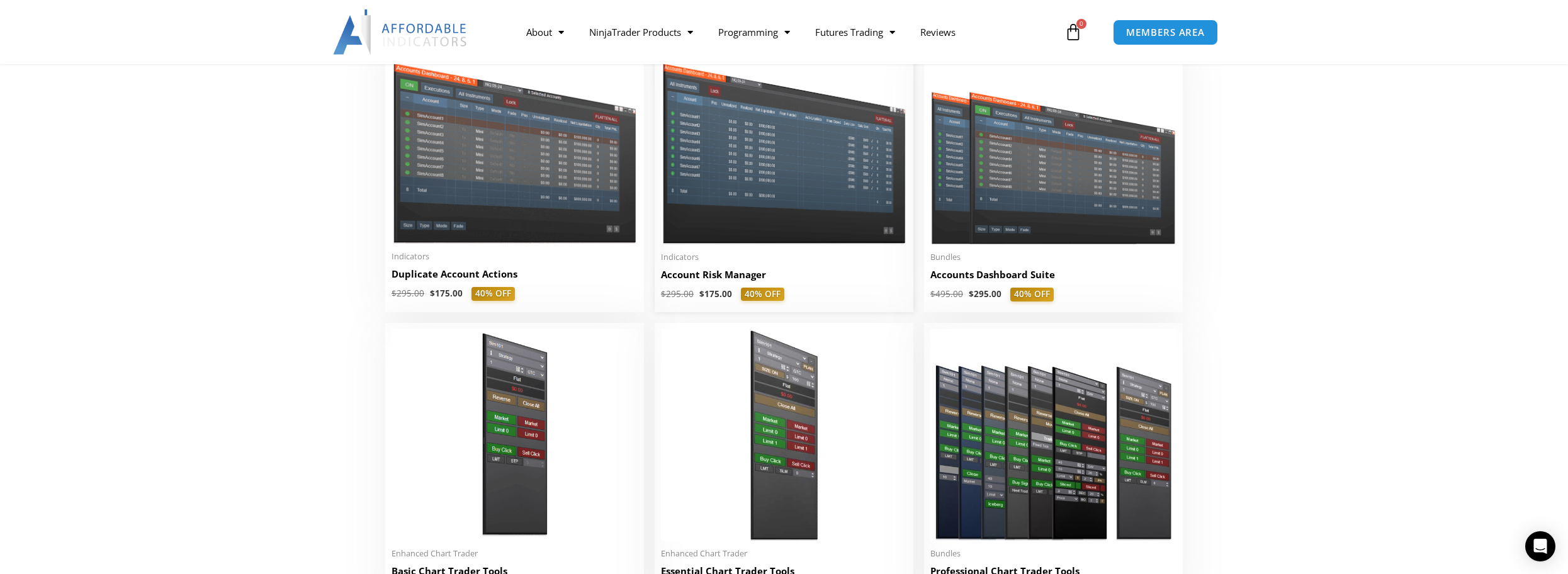
scroll to position [503, 0]
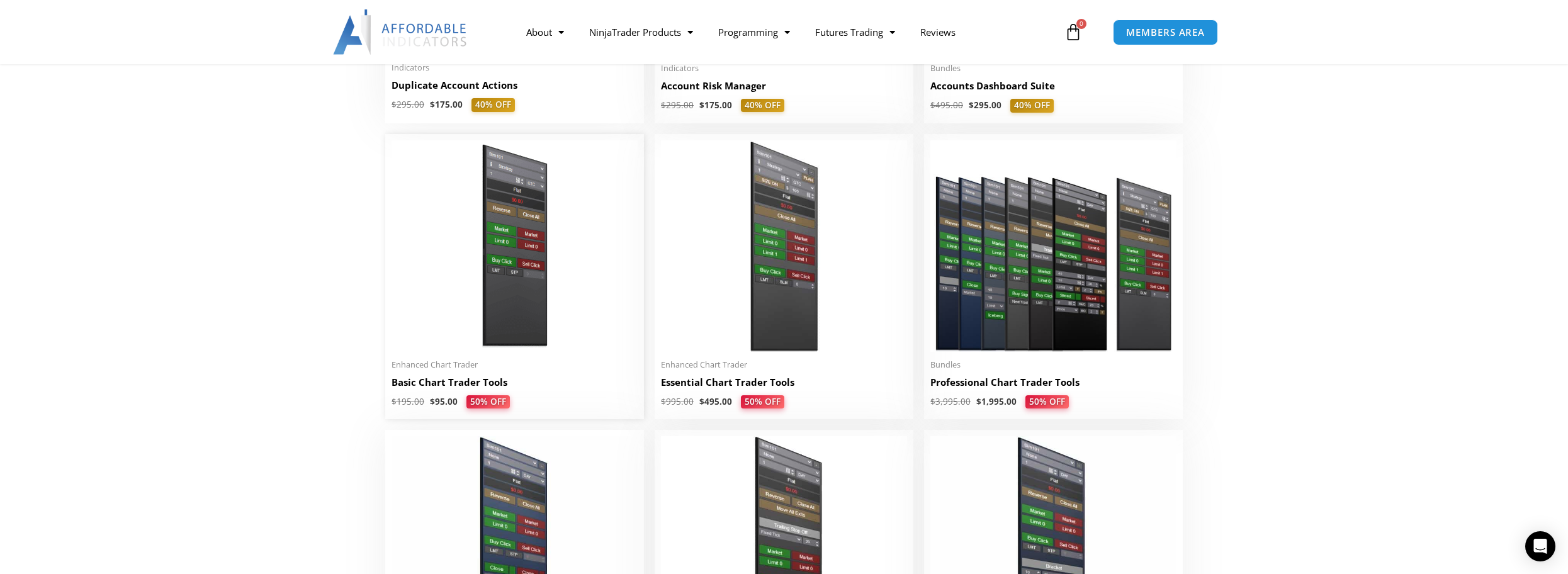
click at [517, 239] on img at bounding box center [514, 246] width 246 height 211
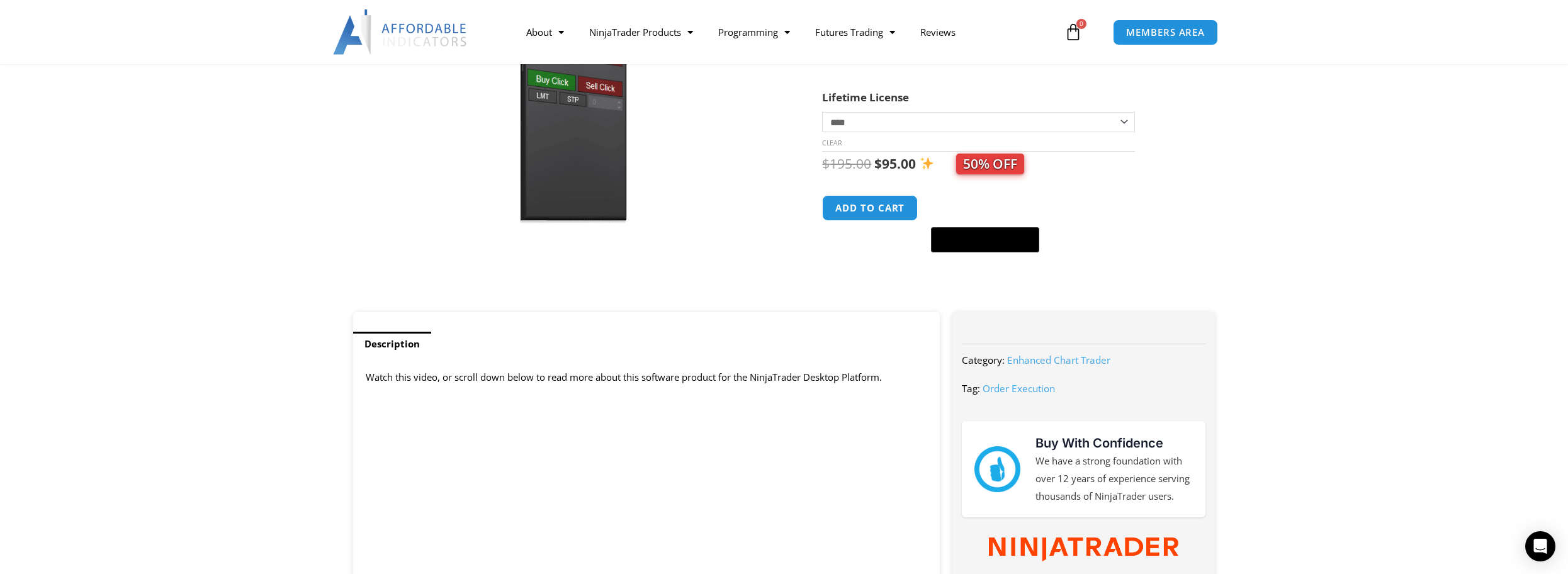
scroll to position [503, 0]
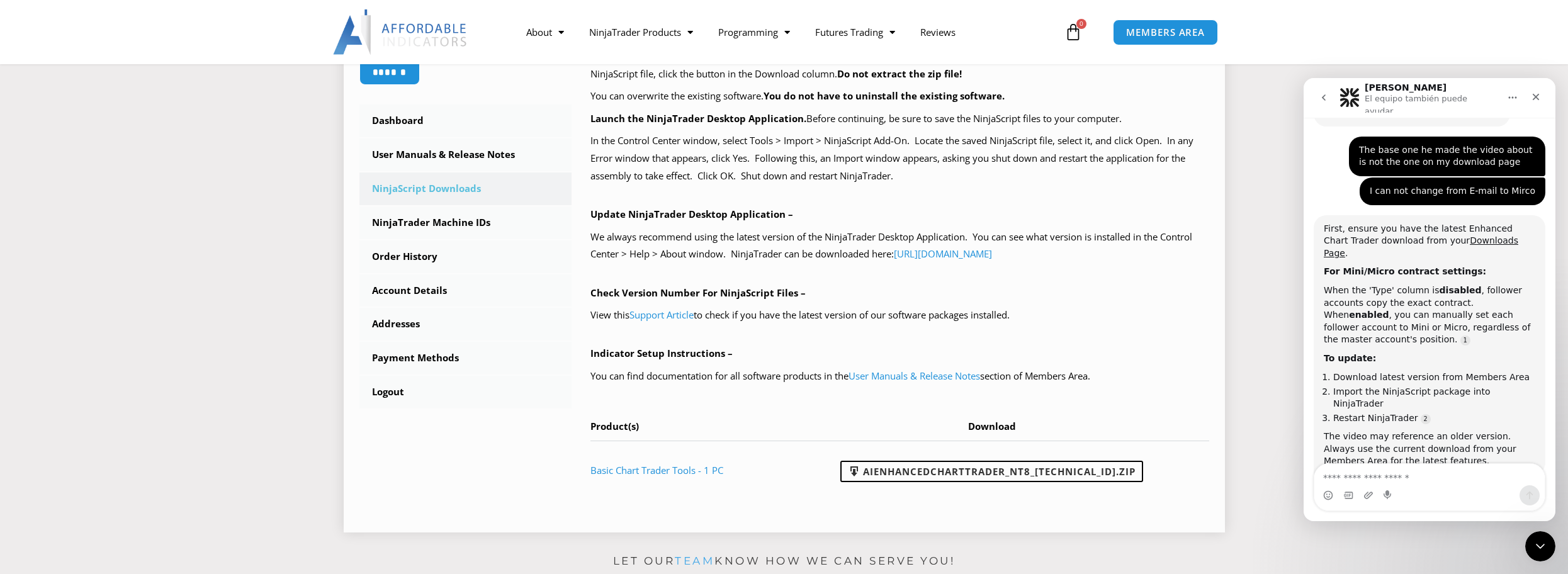
scroll to position [251, 0]
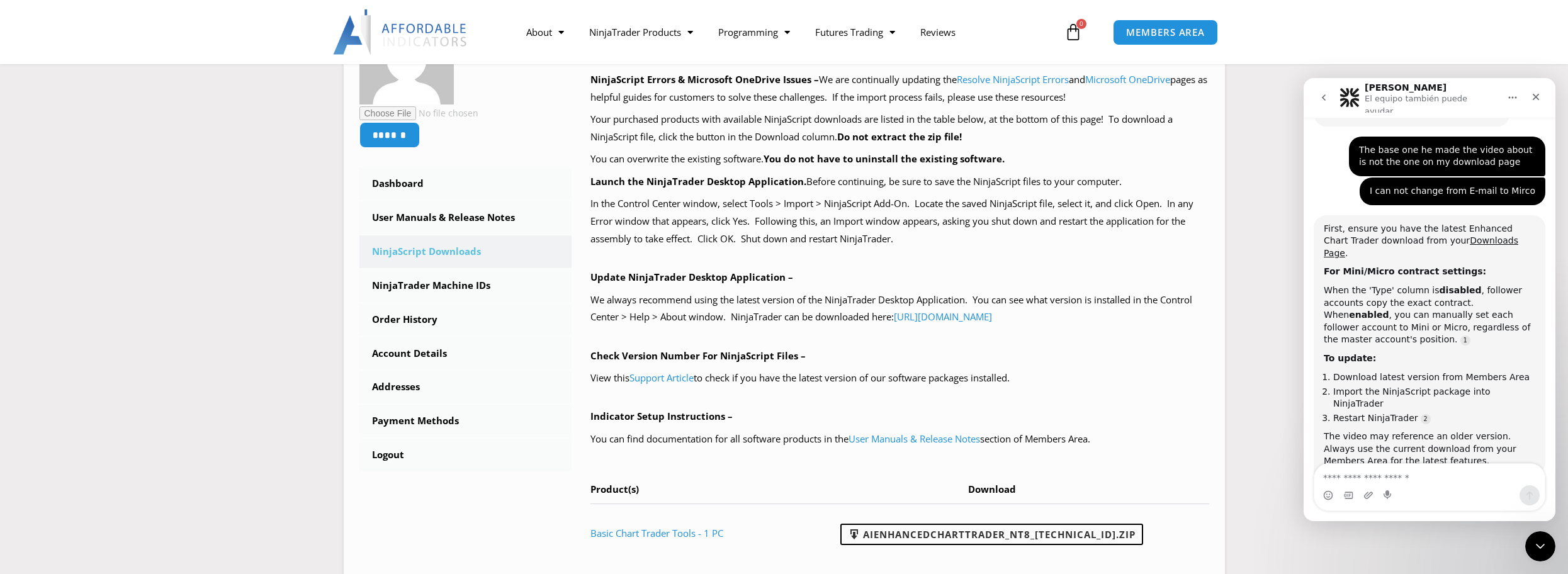
click at [1427, 482] on textarea "Escribe un mensaje..." at bounding box center [1429, 474] width 230 height 21
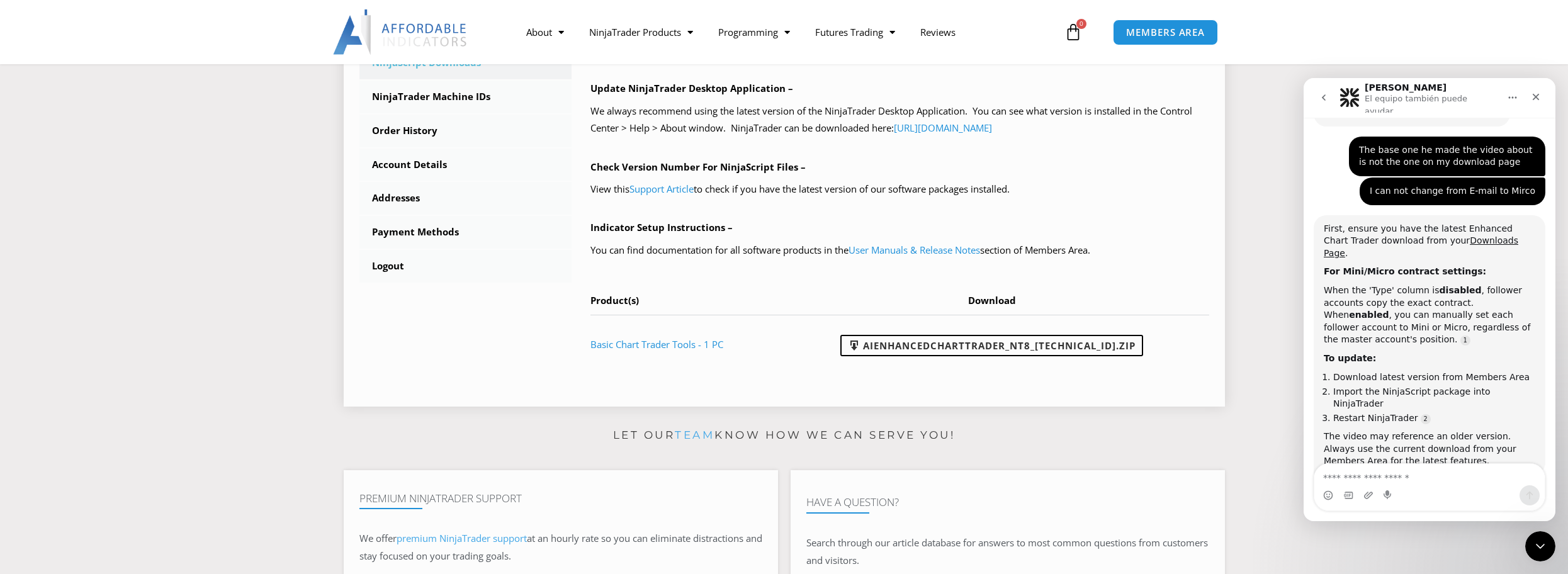
scroll to position [378, 0]
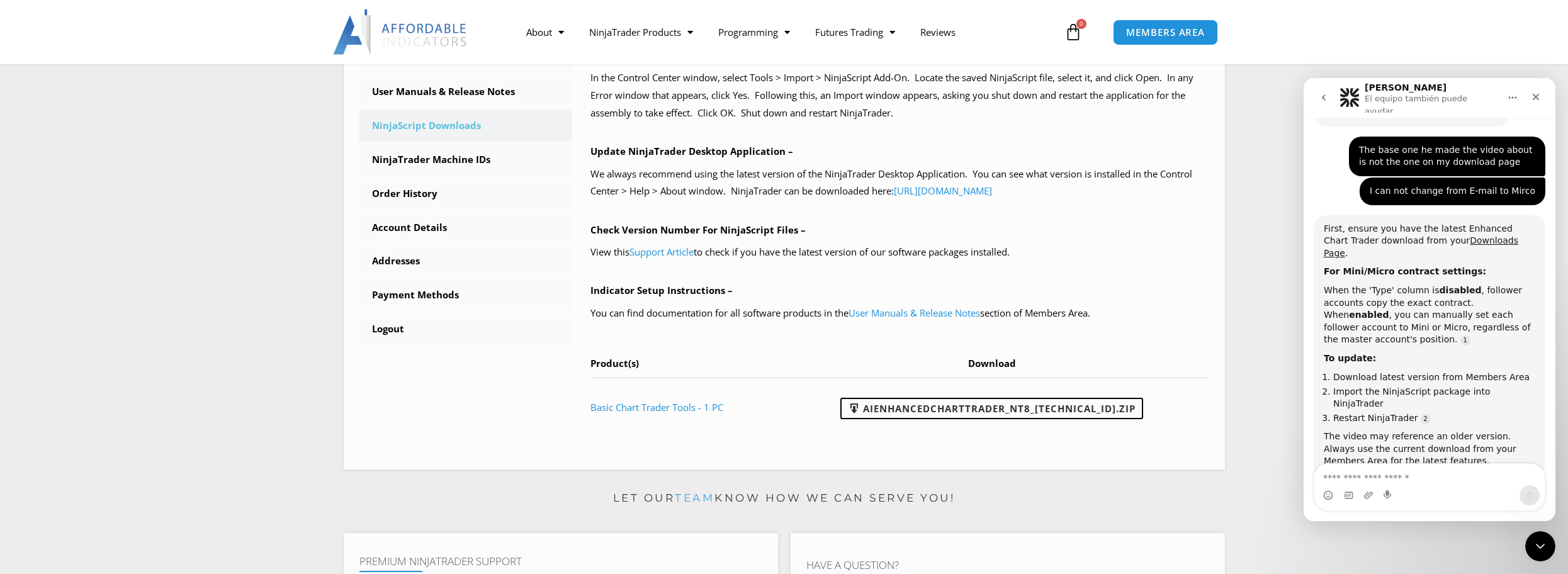
click at [1393, 466] on textarea "Escribe un mensaje..." at bounding box center [1429, 474] width 230 height 21
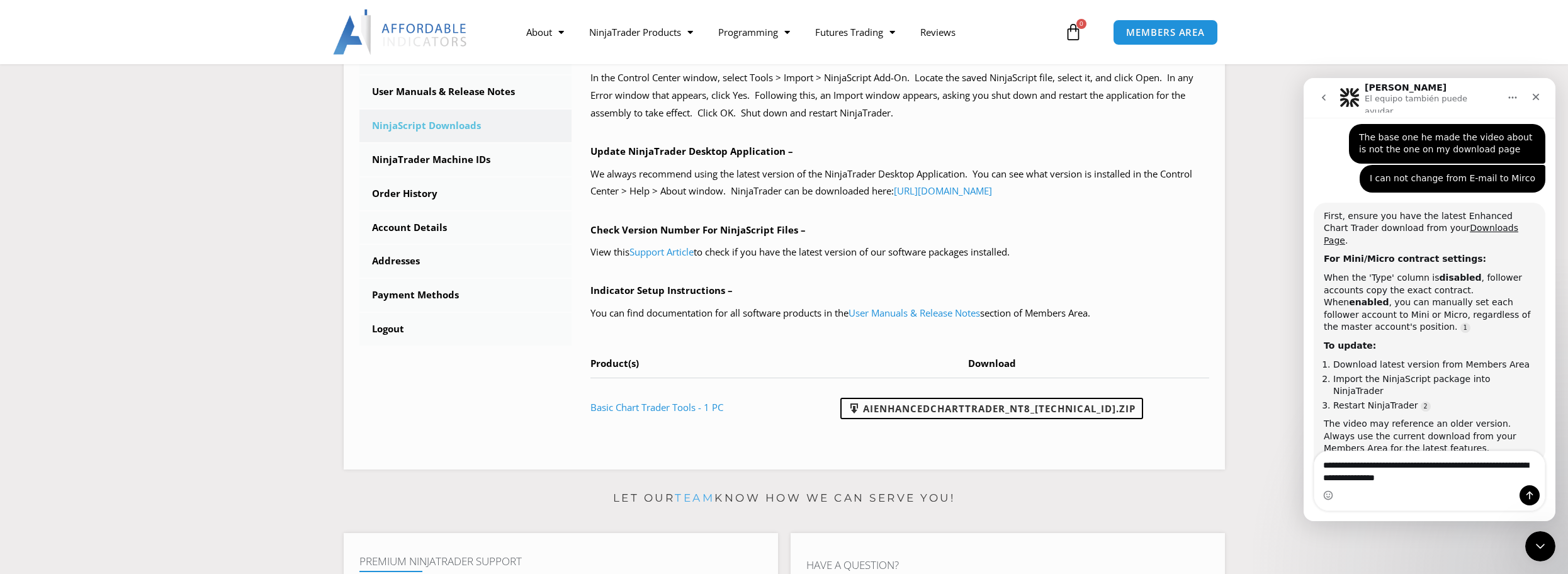
type textarea "**********"
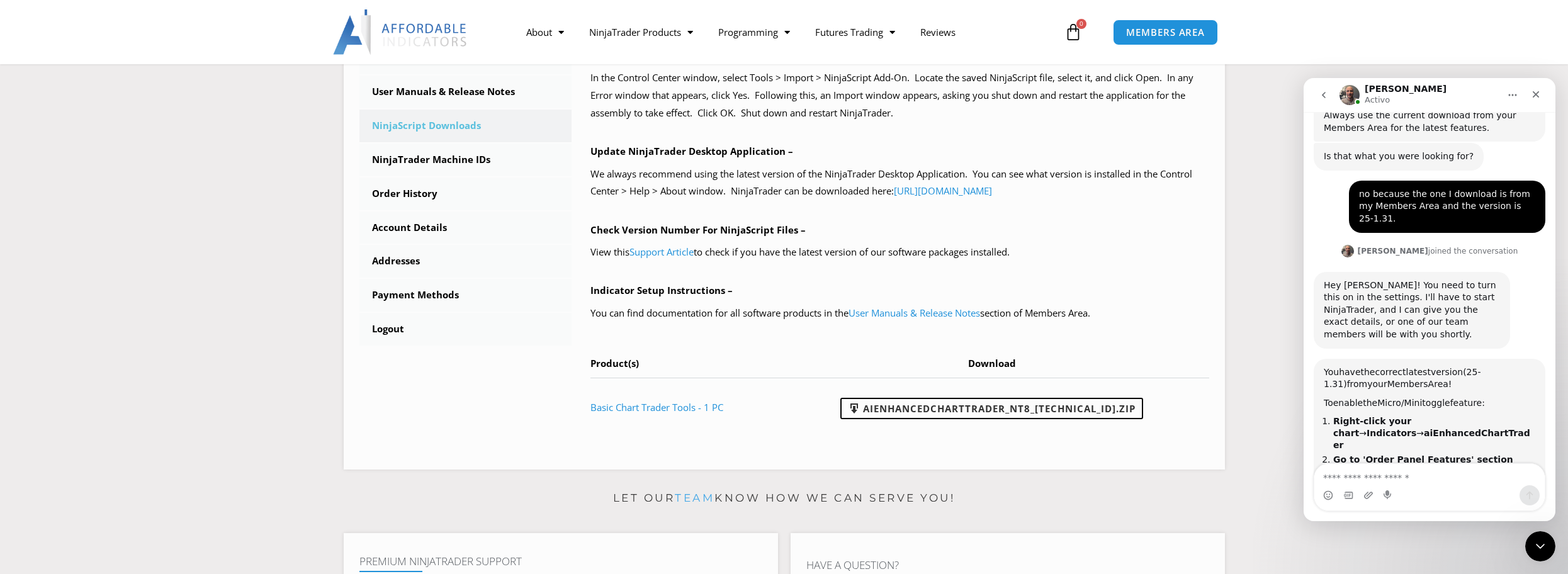
scroll to position [805, 0]
click at [1341, 480] on textarea "Escribe un mensaje..." at bounding box center [1429, 474] width 230 height 21
type textarea "****"
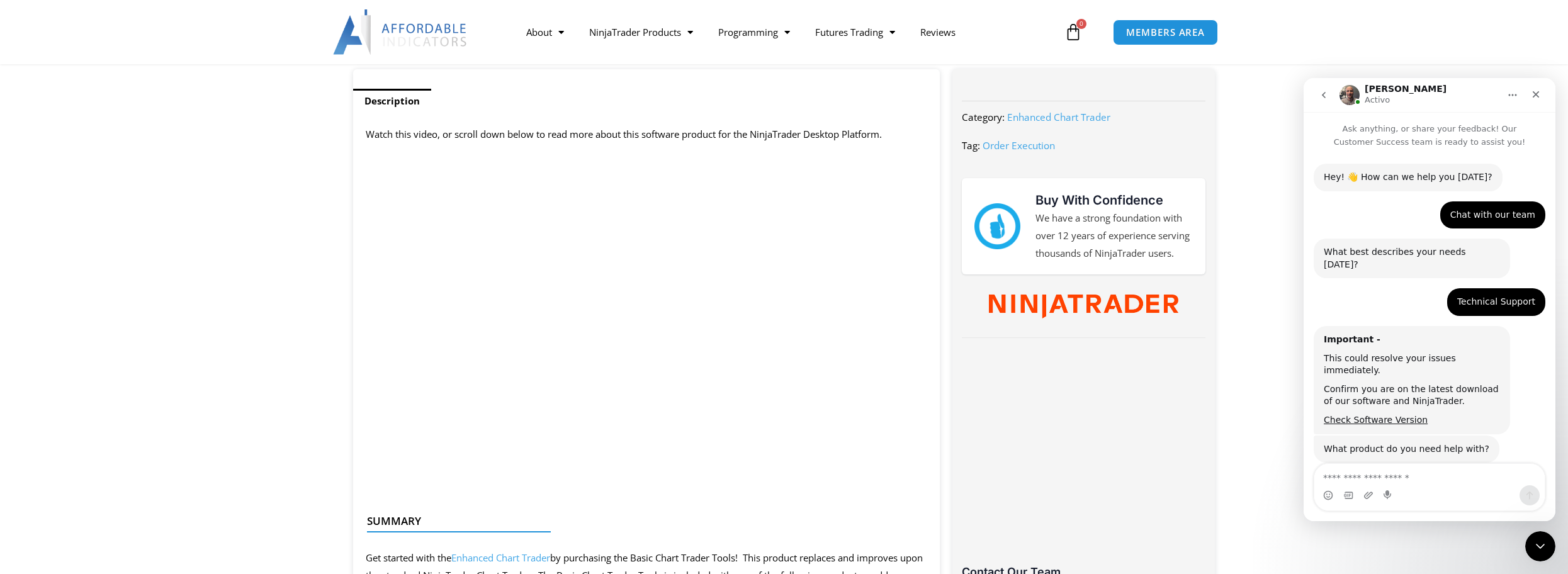
scroll to position [706, 0]
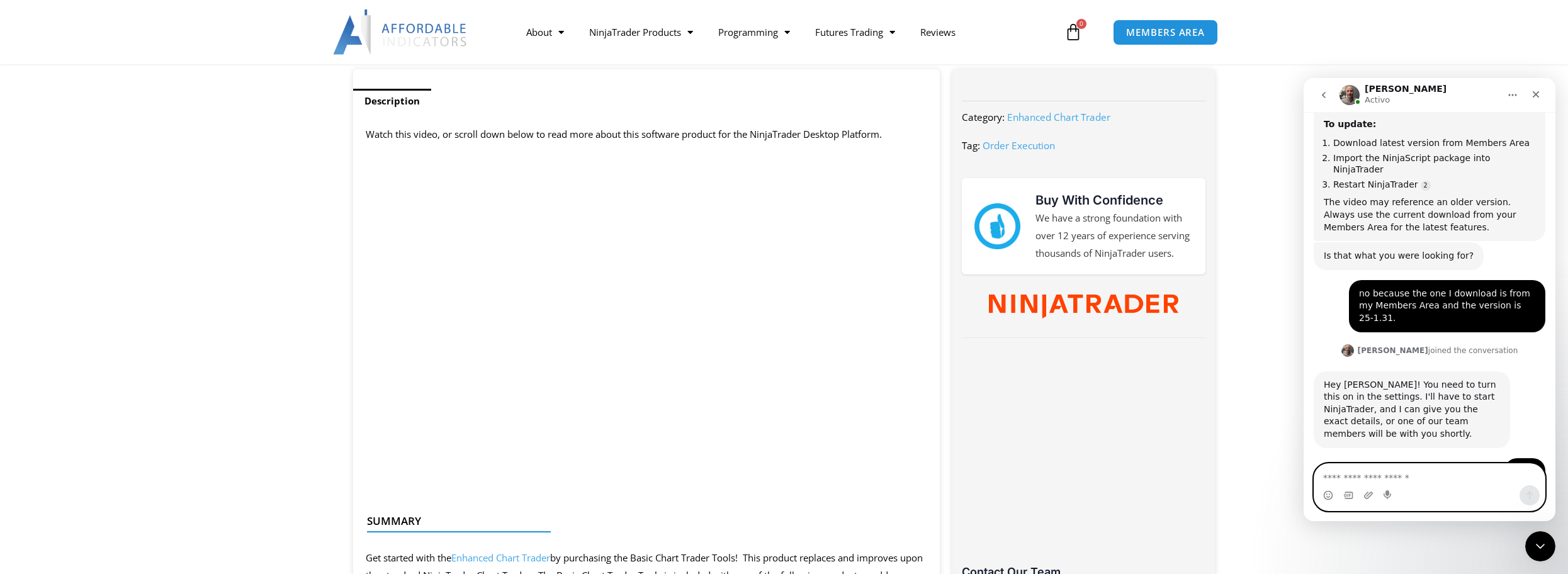
click at [1405, 480] on textarea "Escribe un mensaje..." at bounding box center [1429, 474] width 230 height 21
type textarea "**********"
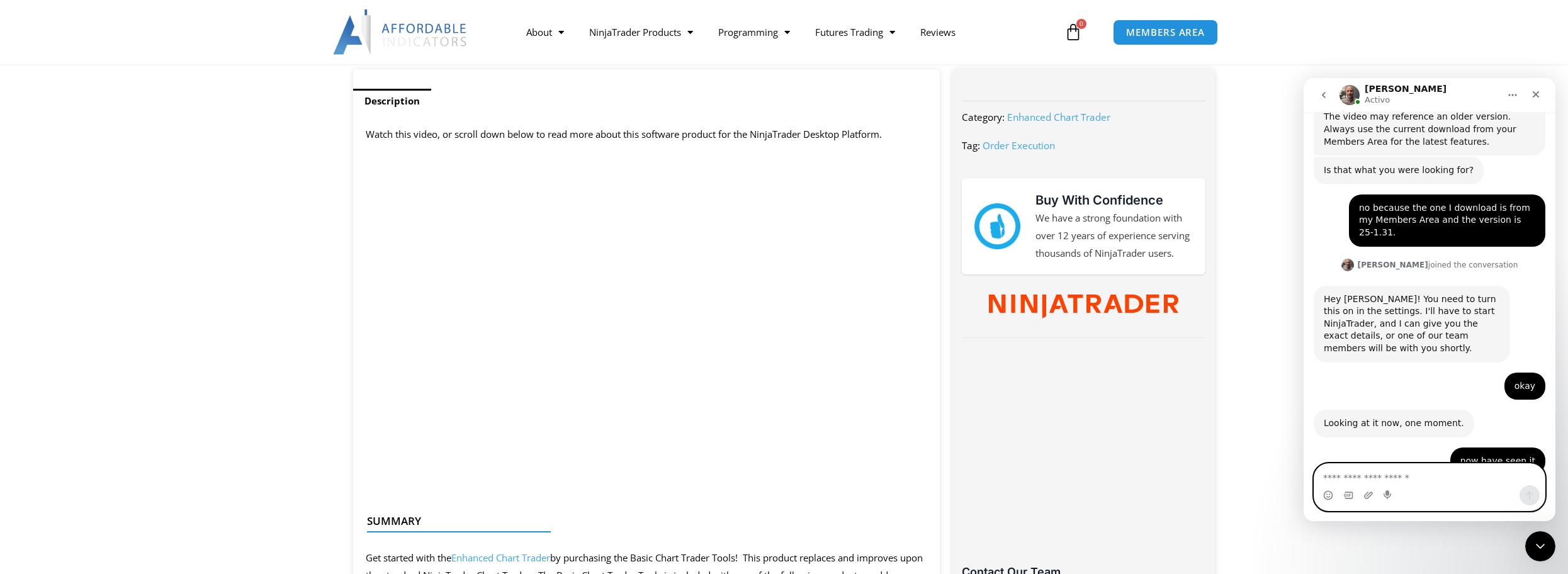
scroll to position [781, 0]
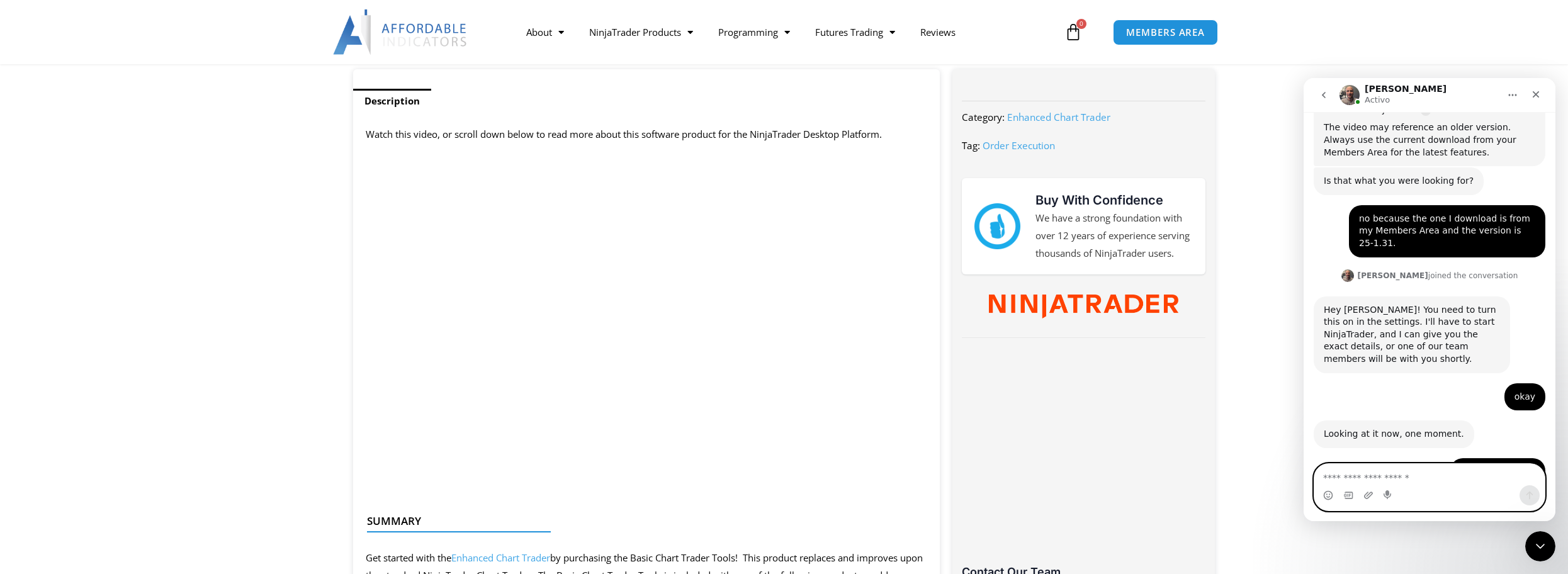
click at [1377, 468] on textarea "Escribe un mensaje..." at bounding box center [1429, 474] width 230 height 21
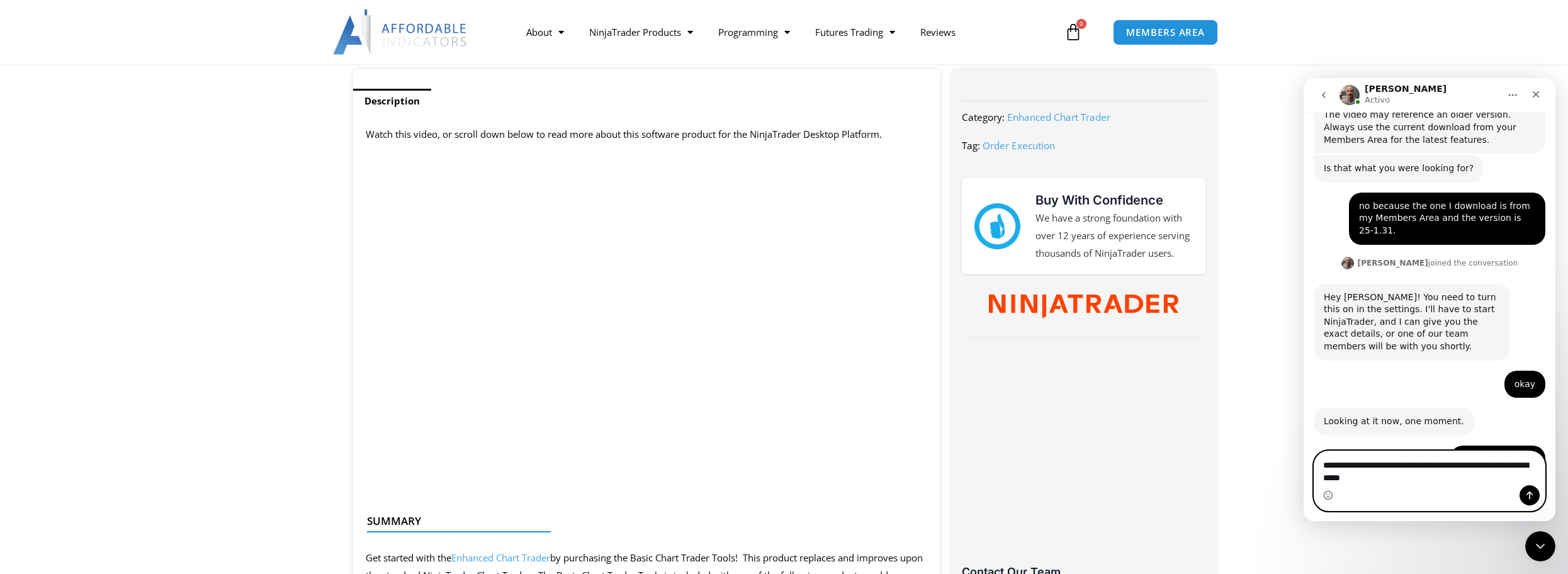
type textarea "**********"
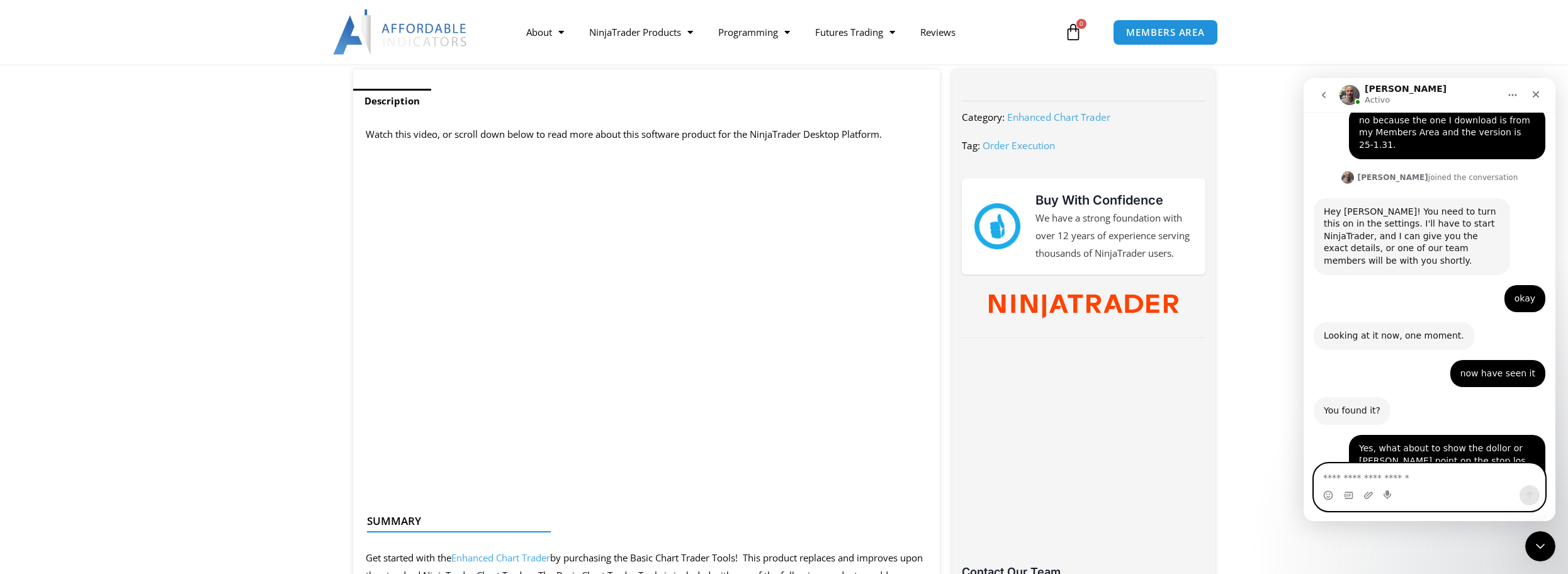
scroll to position [893, 0]
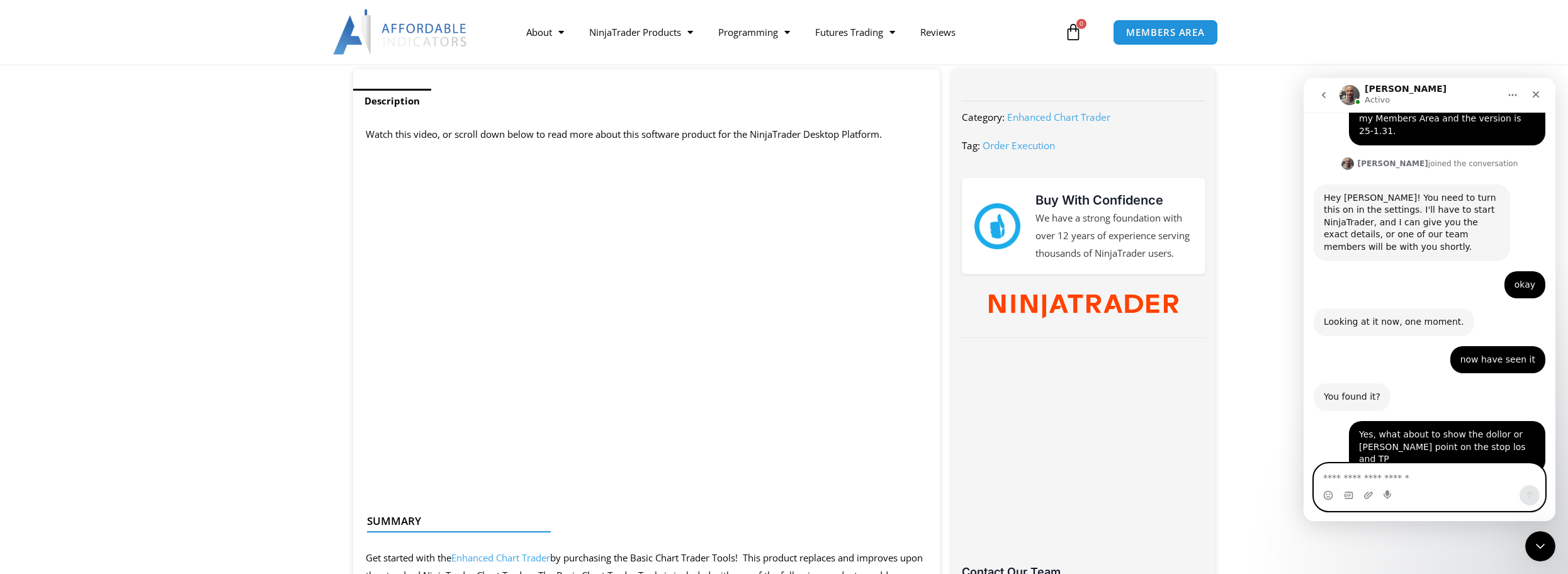
click at [1432, 480] on textarea "Escribe un mensaje..." at bounding box center [1429, 474] width 230 height 21
type textarea "**********"
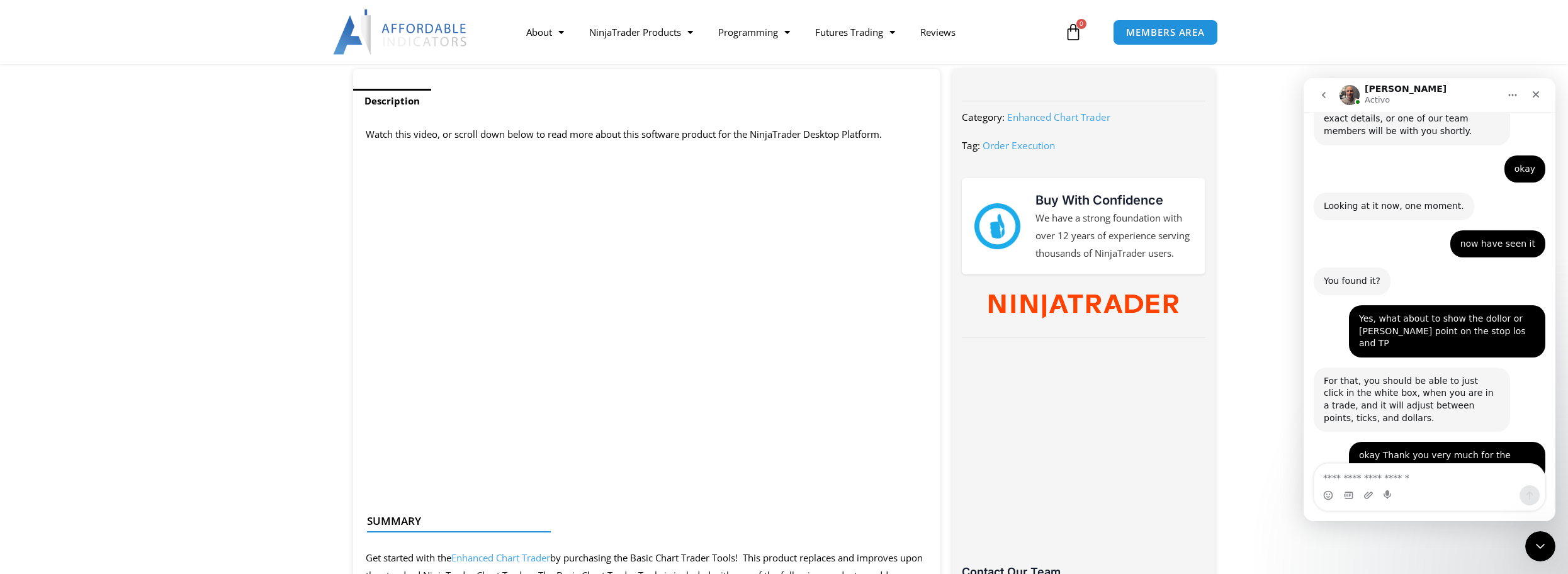
scroll to position [1009, 0]
